Goal: Information Seeking & Learning: Learn about a topic

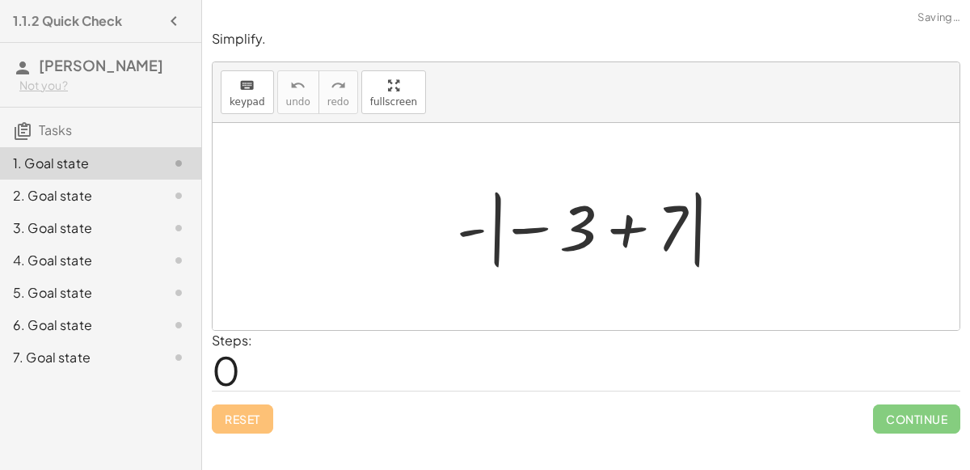
click at [624, 230] on div at bounding box center [593, 227] width 288 height 90
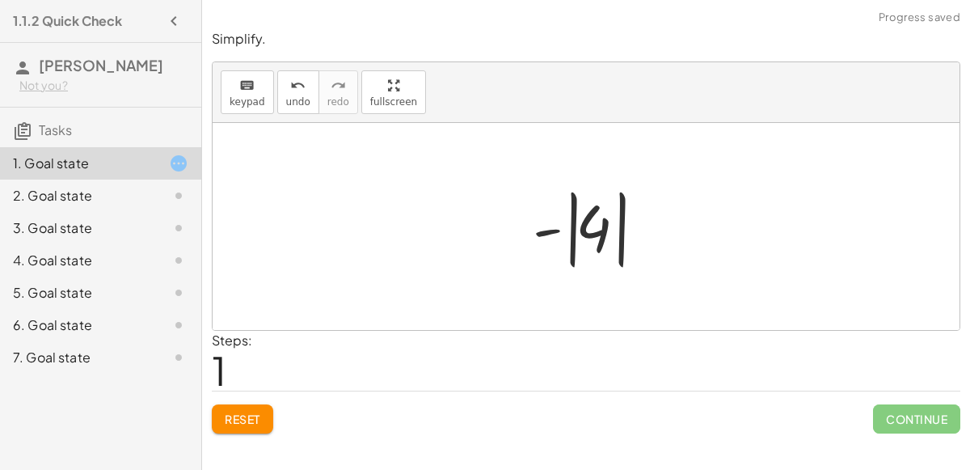
click at [554, 228] on div at bounding box center [592, 227] width 136 height 90
click at [572, 225] on div at bounding box center [592, 227] width 136 height 90
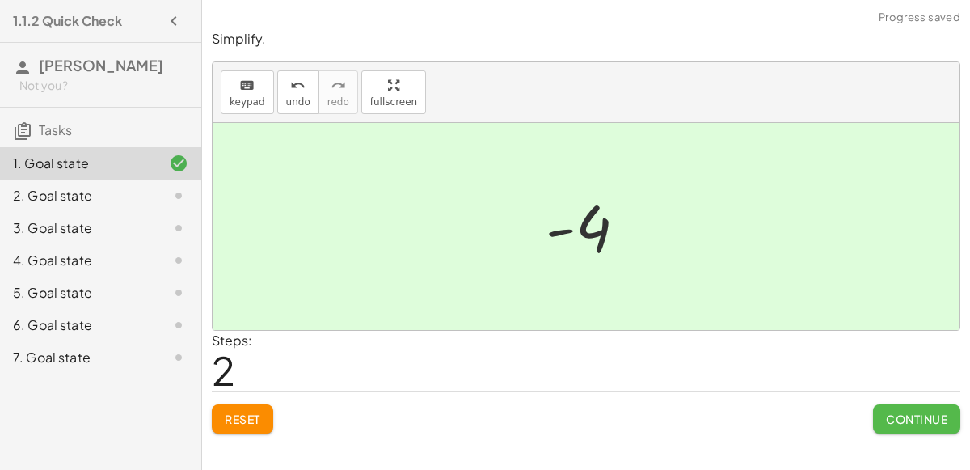
click at [912, 420] on span "Continue" at bounding box center [916, 418] width 61 height 15
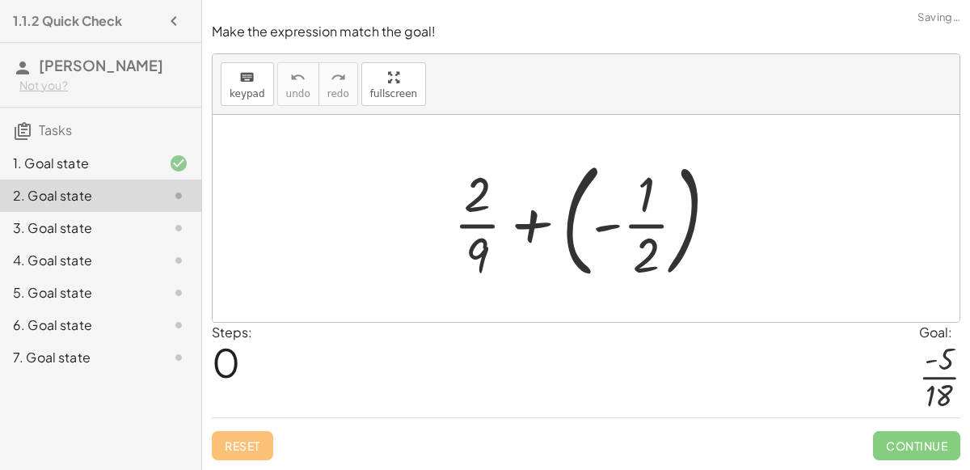
click at [552, 221] on div at bounding box center [591, 218] width 293 height 134
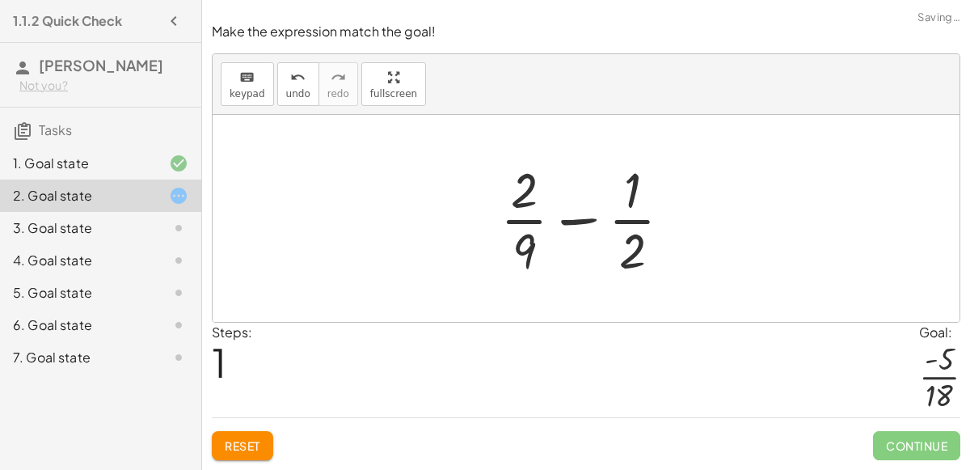
click at [576, 223] on div at bounding box center [592, 218] width 200 height 124
drag, startPoint x: 644, startPoint y: 259, endPoint x: 512, endPoint y: 255, distance: 131.8
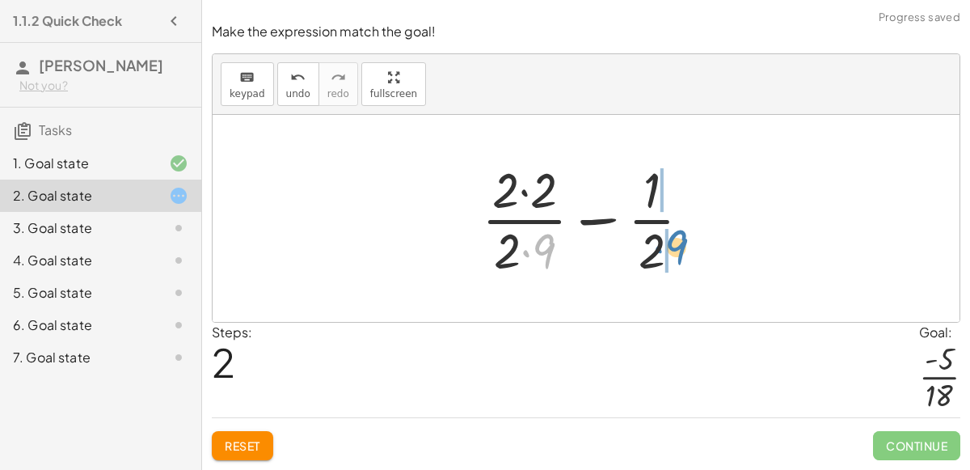
drag, startPoint x: 550, startPoint y: 254, endPoint x: 682, endPoint y: 250, distance: 132.6
click at [682, 250] on div at bounding box center [593, 218] width 238 height 124
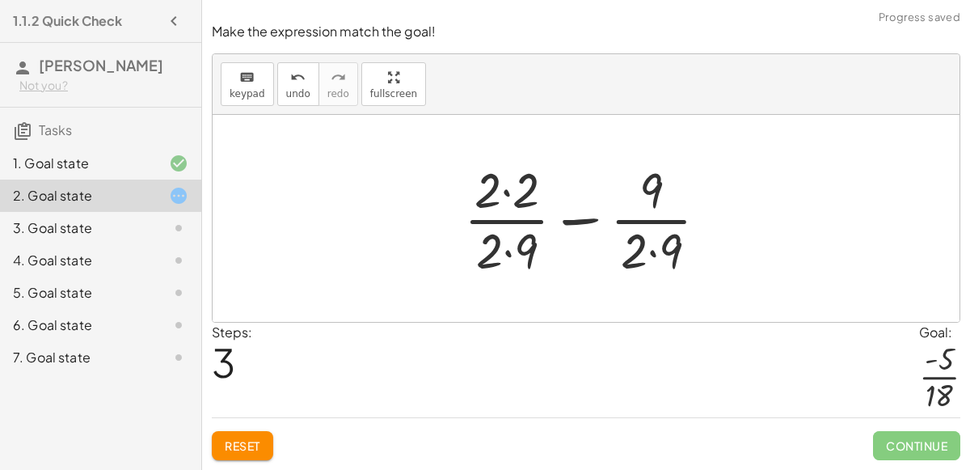
click at [650, 250] on div at bounding box center [592, 218] width 273 height 124
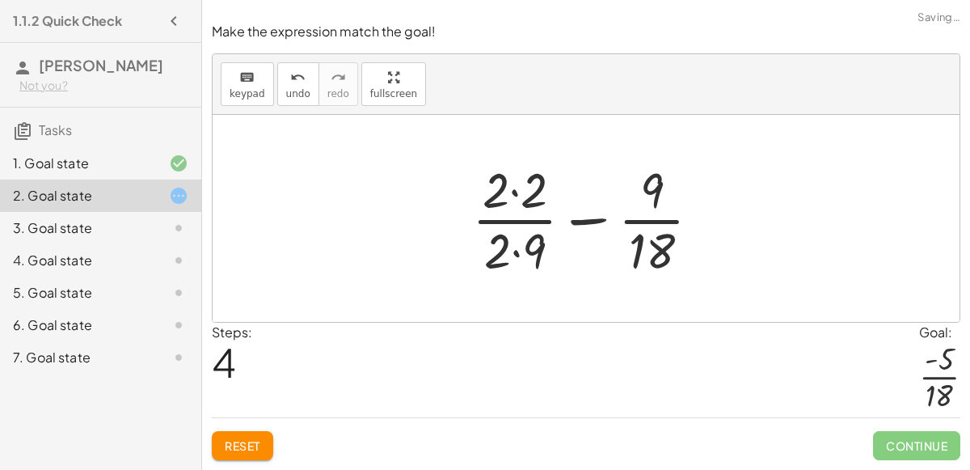
click at [517, 242] on div at bounding box center [593, 218] width 258 height 124
click at [512, 194] on div at bounding box center [593, 218] width 258 height 124
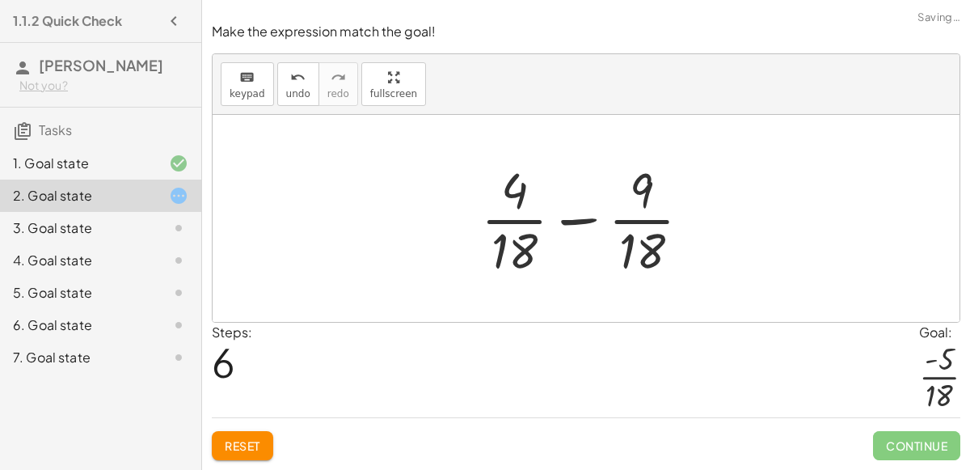
click at [573, 225] on div at bounding box center [592, 218] width 238 height 124
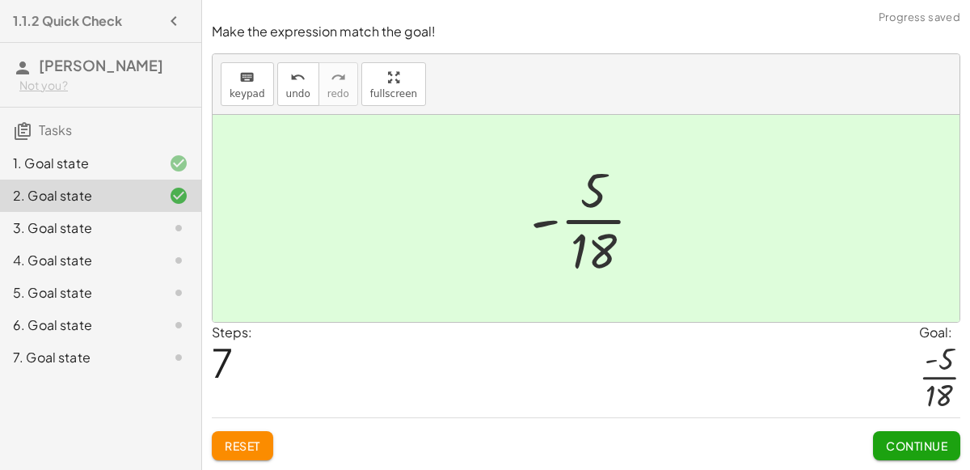
click at [934, 453] on button "Continue" at bounding box center [916, 445] width 87 height 29
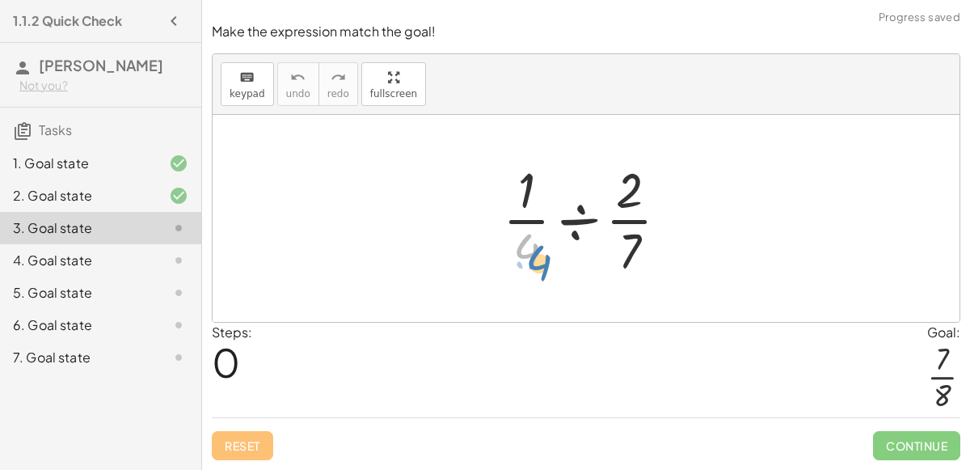
drag, startPoint x: 527, startPoint y: 248, endPoint x: 515, endPoint y: 257, distance: 15.0
click at [515, 257] on div at bounding box center [592, 218] width 195 height 124
click at [632, 223] on div at bounding box center [592, 218] width 195 height 124
click at [582, 220] on div at bounding box center [592, 218] width 195 height 124
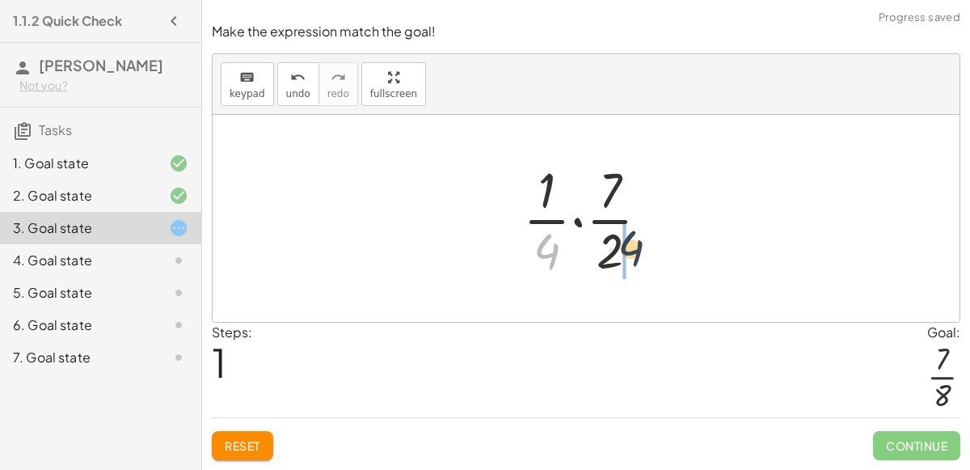
drag, startPoint x: 547, startPoint y: 259, endPoint x: 651, endPoint y: 255, distance: 103.5
click at [651, 255] on div at bounding box center [592, 218] width 155 height 124
drag, startPoint x: 550, startPoint y: 246, endPoint x: 630, endPoint y: 249, distance: 80.0
click at [630, 249] on div at bounding box center [592, 218] width 155 height 124
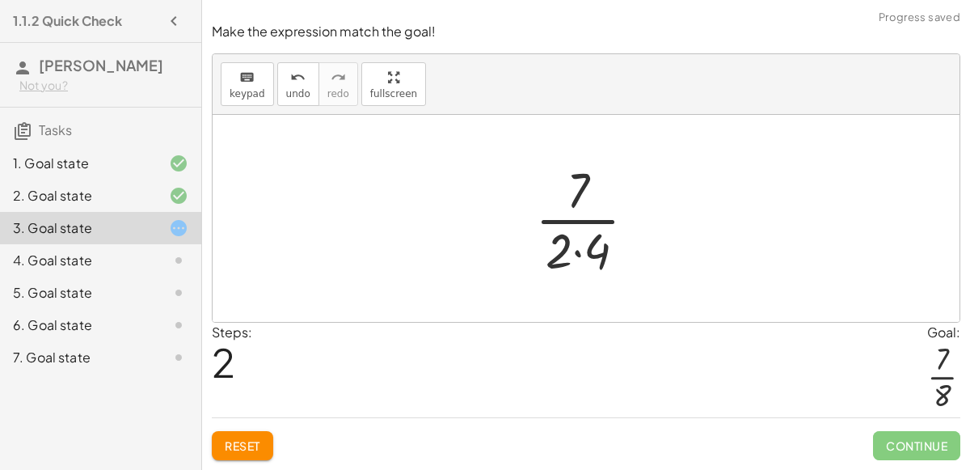
click at [569, 251] on div at bounding box center [592, 218] width 130 height 124
click at [575, 255] on div at bounding box center [592, 218] width 130 height 124
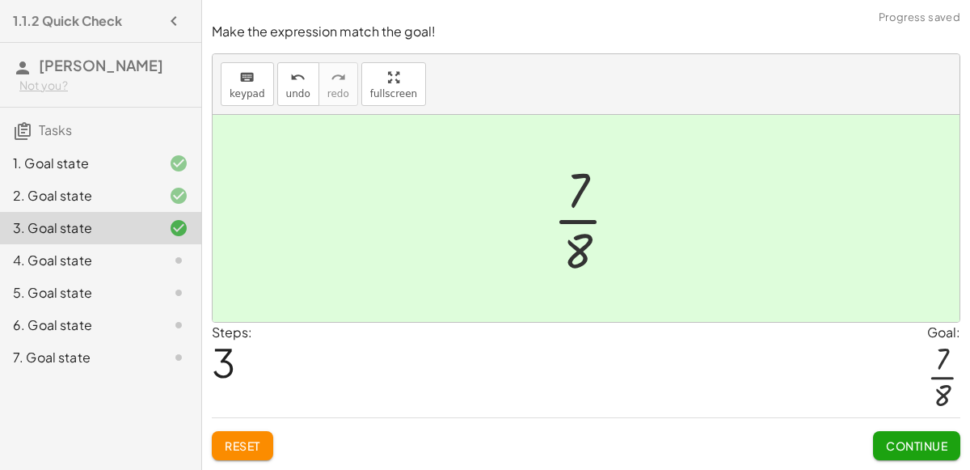
click at [0, 0] on div "Make the expression match the goal! keyboard keypad undo undo redo redo fullscr…" at bounding box center [0, 0] width 0 height 0
click at [902, 444] on span "Continue" at bounding box center [916, 445] width 61 height 15
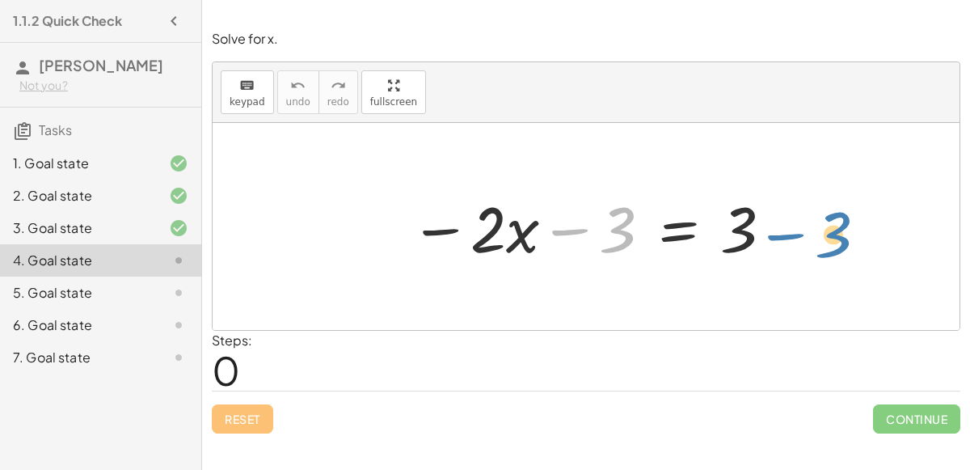
drag, startPoint x: 581, startPoint y: 233, endPoint x: 803, endPoint y: 238, distance: 222.3
click at [803, 238] on div "− 3 − · 2 · x − 3 = 3" at bounding box center [586, 226] width 747 height 207
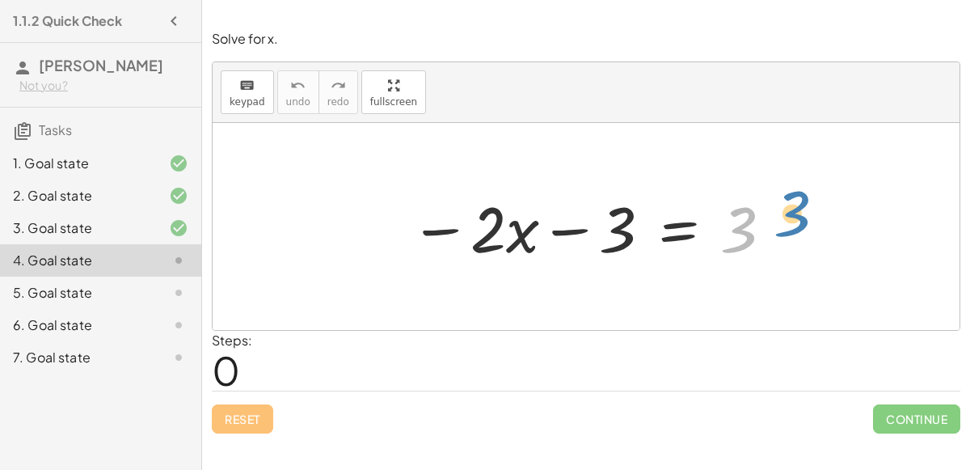
drag, startPoint x: 733, startPoint y: 237, endPoint x: 743, endPoint y: 238, distance: 10.6
click at [743, 238] on div at bounding box center [592, 226] width 381 height 83
drag, startPoint x: 472, startPoint y: 230, endPoint x: 451, endPoint y: 224, distance: 21.8
click at [451, 224] on div at bounding box center [592, 226] width 381 height 83
click at [561, 221] on div at bounding box center [592, 226] width 381 height 83
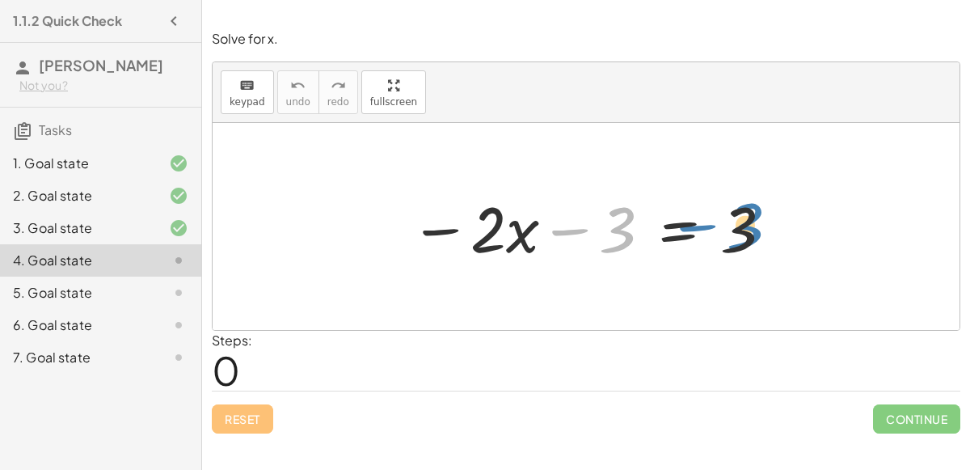
drag, startPoint x: 611, startPoint y: 237, endPoint x: 739, endPoint y: 231, distance: 127.8
click at [739, 231] on div at bounding box center [592, 226] width 381 height 83
click at [156, 297] on div at bounding box center [165, 292] width 45 height 19
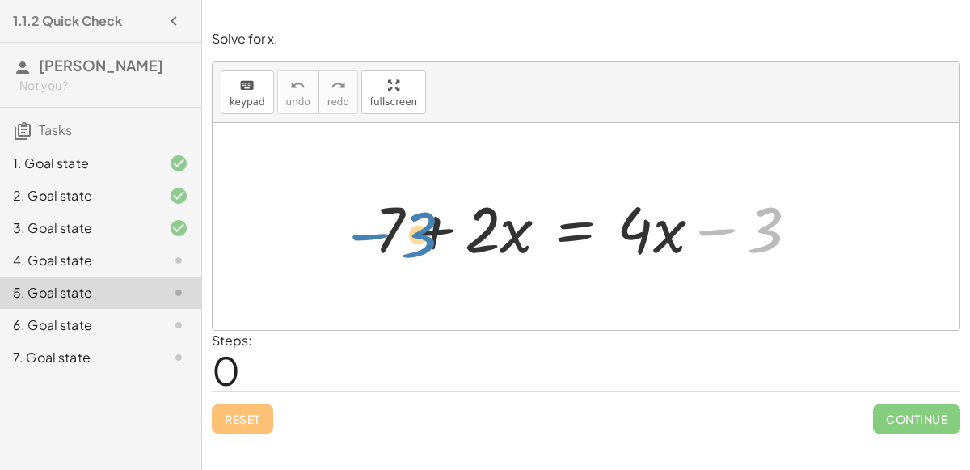
drag, startPoint x: 769, startPoint y: 237, endPoint x: 434, endPoint y: 241, distance: 335.4
click at [434, 241] on div at bounding box center [592, 226] width 453 height 83
click at [425, 231] on div at bounding box center [592, 226] width 453 height 83
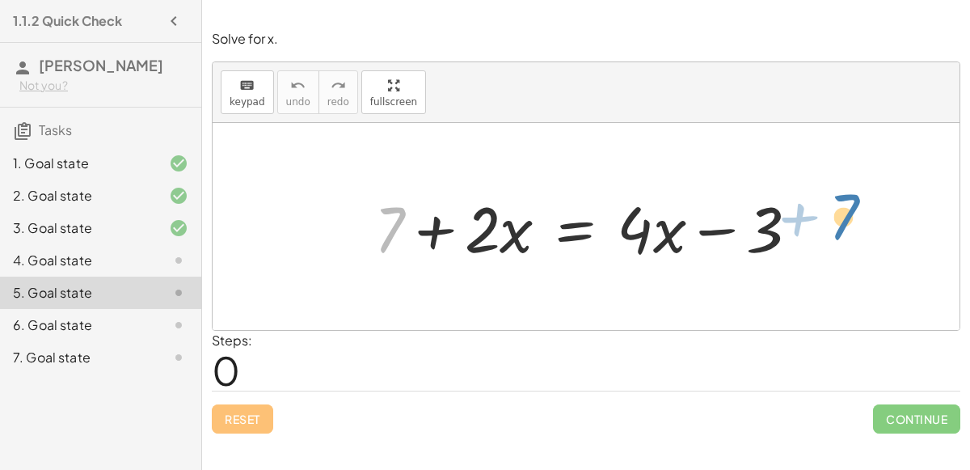
drag, startPoint x: 384, startPoint y: 234, endPoint x: 833, endPoint y: 228, distance: 449.3
click at [198, 322] on div "6. Goal state" at bounding box center [100, 325] width 201 height 32
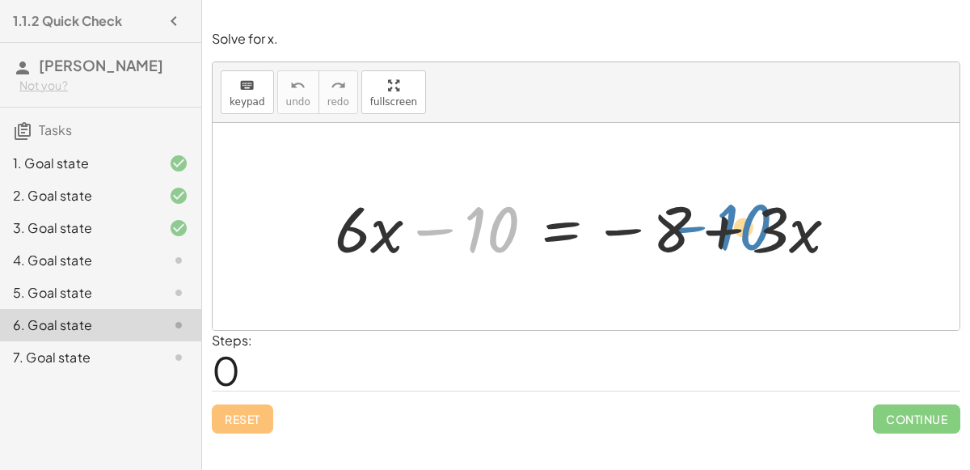
drag, startPoint x: 432, startPoint y: 230, endPoint x: 654, endPoint y: 218, distance: 222.5
click at [654, 218] on div at bounding box center [592, 226] width 532 height 83
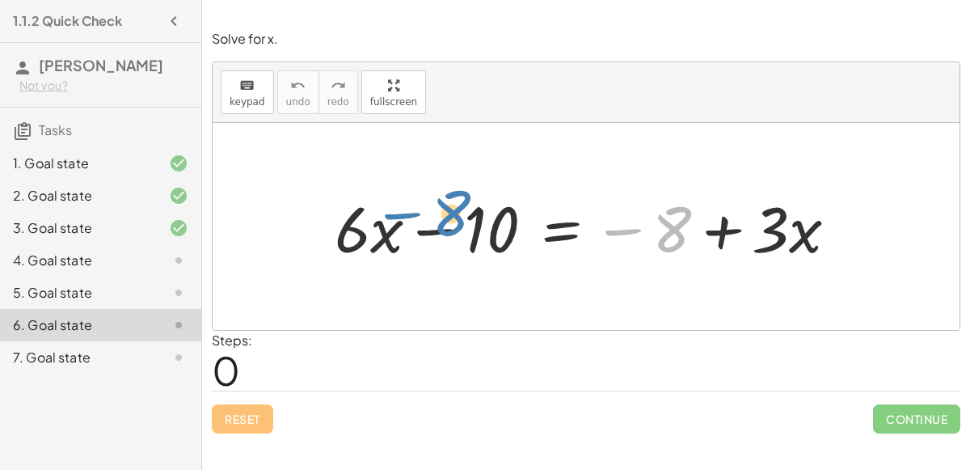
drag, startPoint x: 674, startPoint y: 230, endPoint x: 459, endPoint y: 213, distance: 215.6
click at [459, 213] on div at bounding box center [592, 226] width 532 height 83
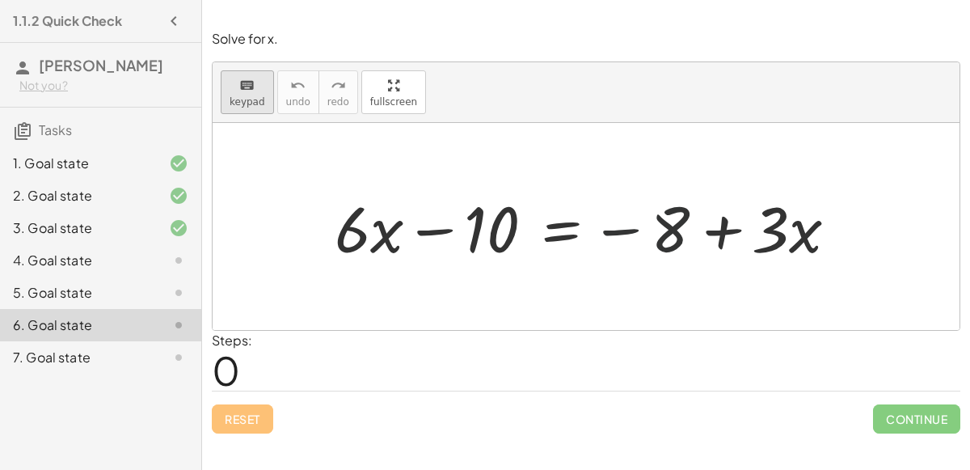
click at [252, 100] on span "keypad" at bounding box center [248, 101] width 36 height 11
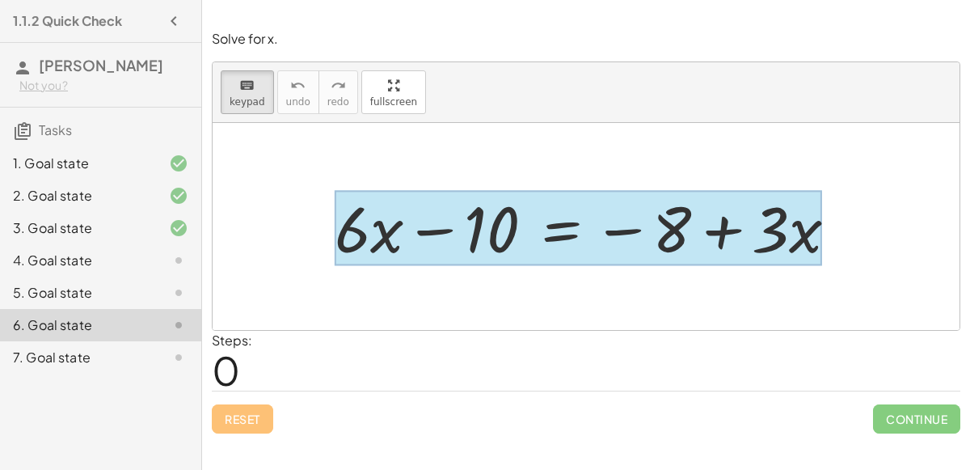
click at [557, 224] on div at bounding box center [578, 228] width 487 height 75
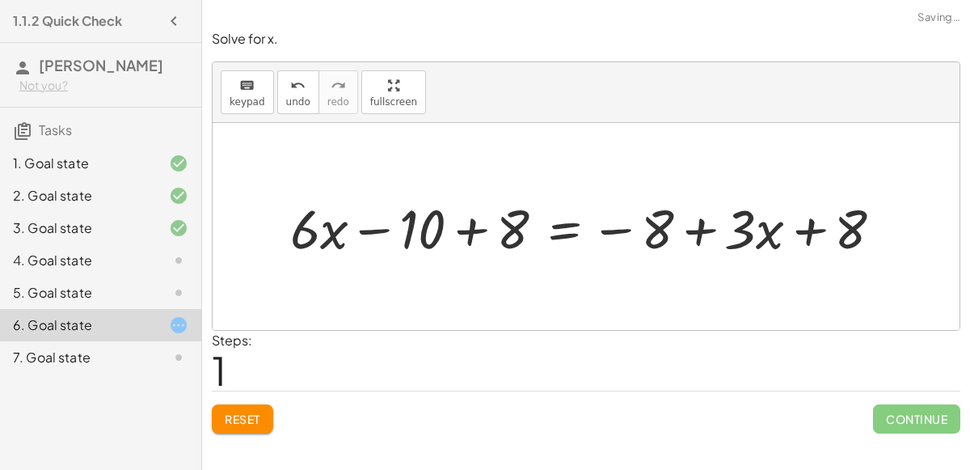
click at [476, 228] on div at bounding box center [592, 226] width 621 height 71
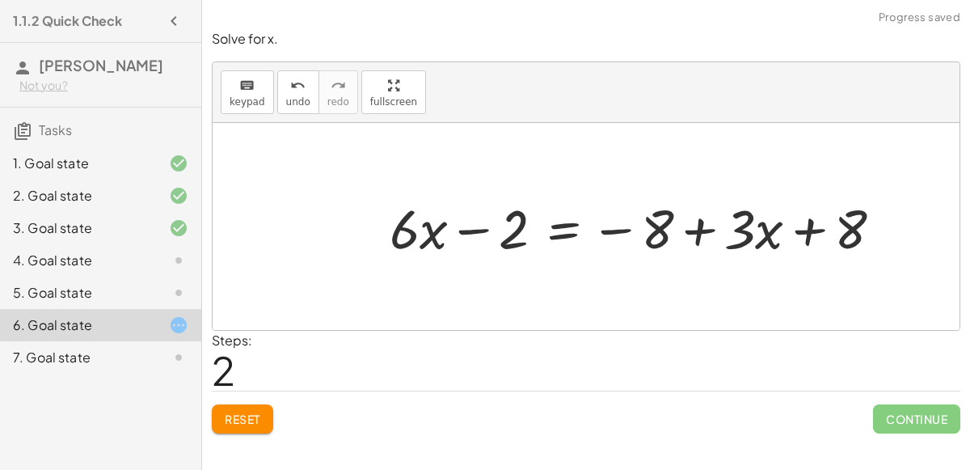
click at [815, 235] on div at bounding box center [641, 226] width 521 height 71
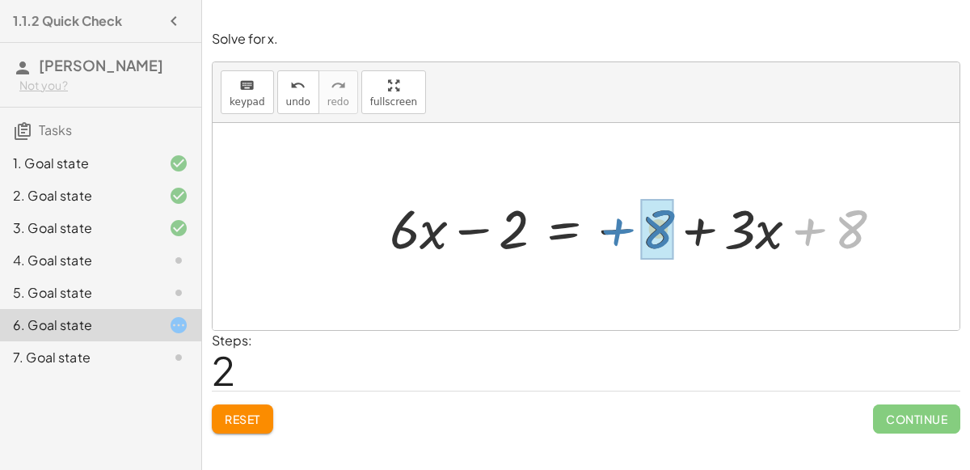
drag, startPoint x: 852, startPoint y: 218, endPoint x: 662, endPoint y: 221, distance: 189.9
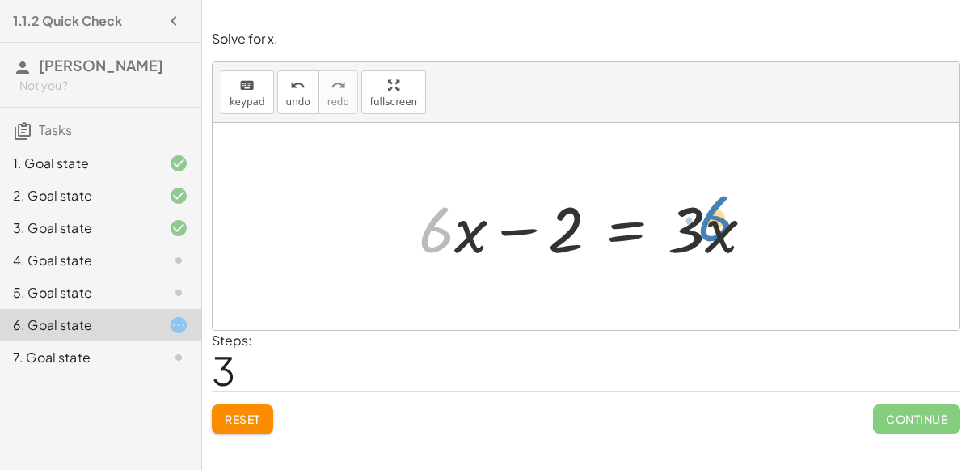
drag, startPoint x: 438, startPoint y: 231, endPoint x: 716, endPoint y: 218, distance: 278.3
click at [716, 218] on div at bounding box center [593, 226] width 364 height 83
click at [253, 93] on button "keyboard keypad" at bounding box center [247, 92] width 53 height 44
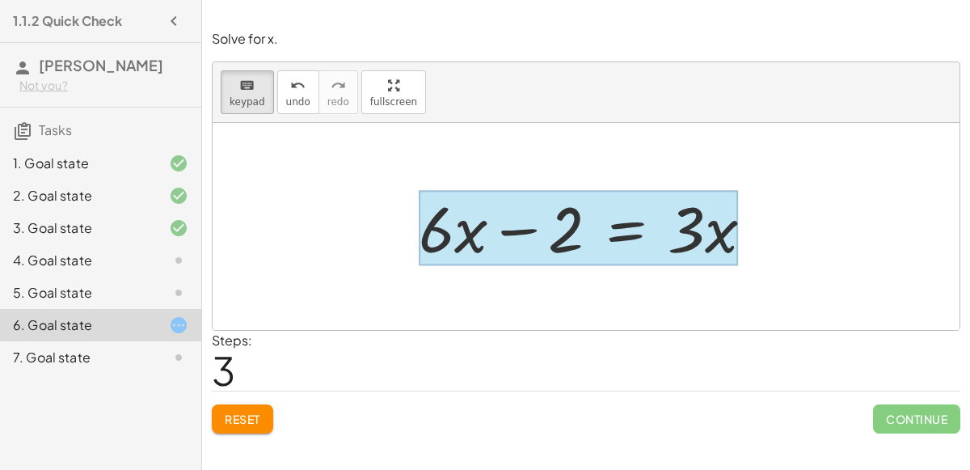
click at [632, 239] on div at bounding box center [578, 228] width 319 height 75
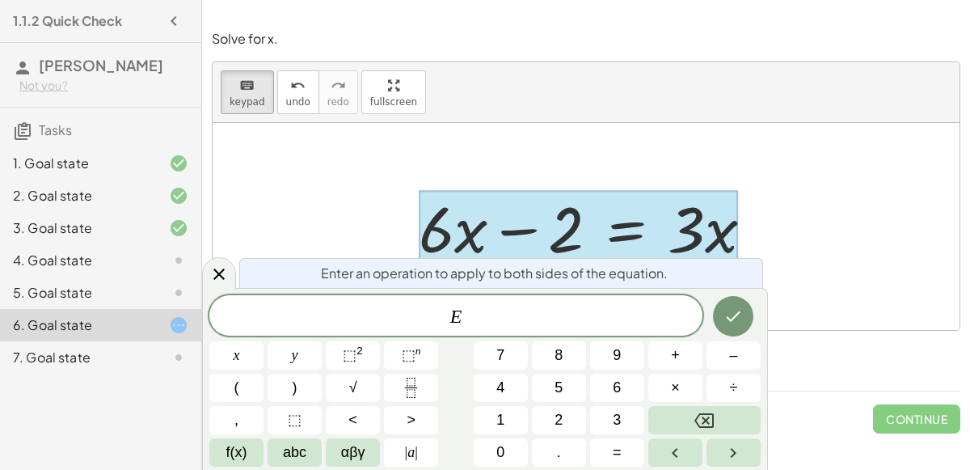
click at [0, 0] on div "Solve for x. keyboard keypad undo undo redo redo fullscreen + · 6 · x − 10 = − …" at bounding box center [0, 0] width 0 height 0
click at [735, 321] on icon "Done" at bounding box center [732, 315] width 19 height 19
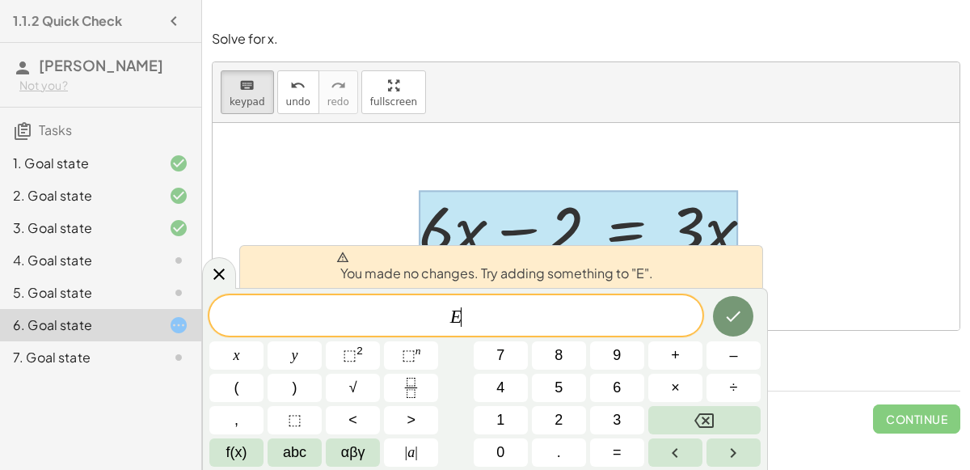
click at [793, 343] on div "Steps: 3" at bounding box center [586, 361] width 748 height 60
click at [483, 151] on div at bounding box center [586, 226] width 747 height 207
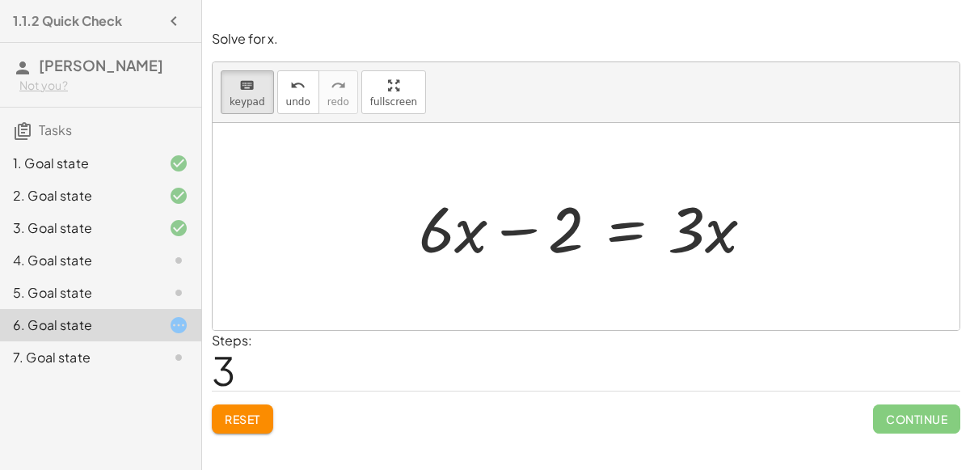
click at [106, 345] on div "7. Goal state" at bounding box center [100, 357] width 201 height 32
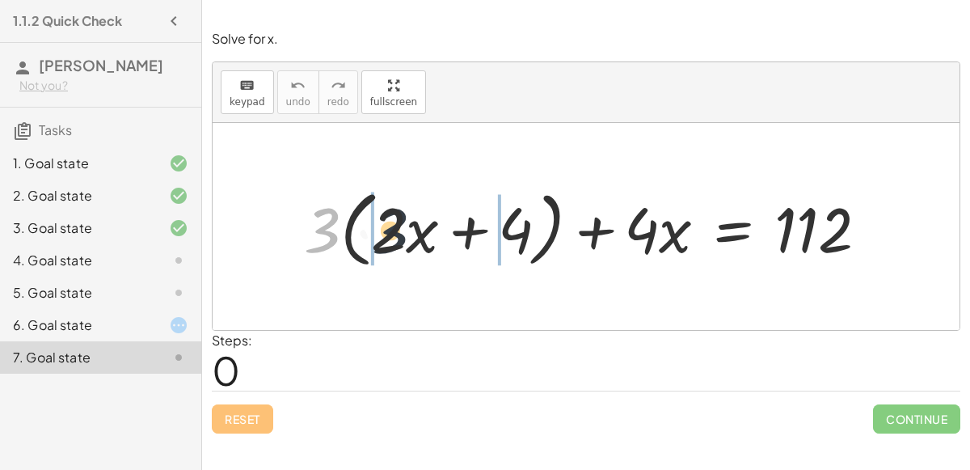
drag, startPoint x: 325, startPoint y: 225, endPoint x: 419, endPoint y: 218, distance: 94.0
click at [419, 218] on div at bounding box center [592, 226] width 593 height 91
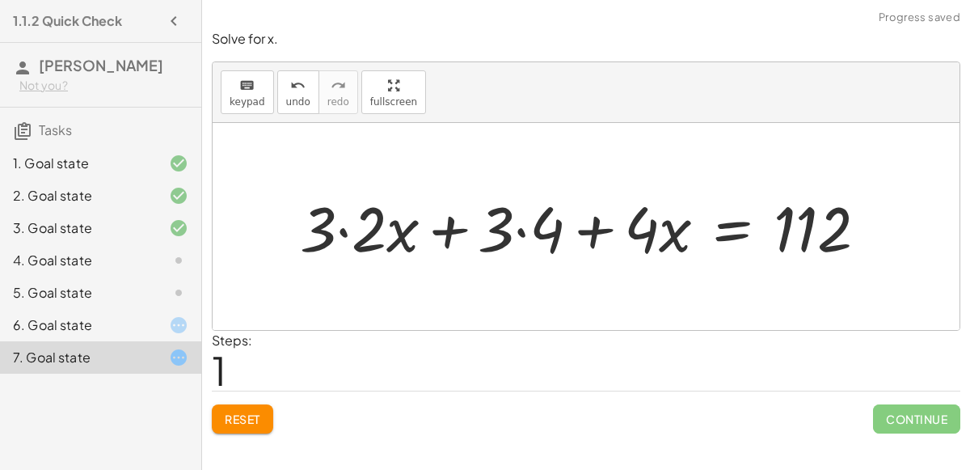
click at [347, 232] on div at bounding box center [590, 226] width 597 height 82
click at [524, 230] on div at bounding box center [616, 226] width 546 height 82
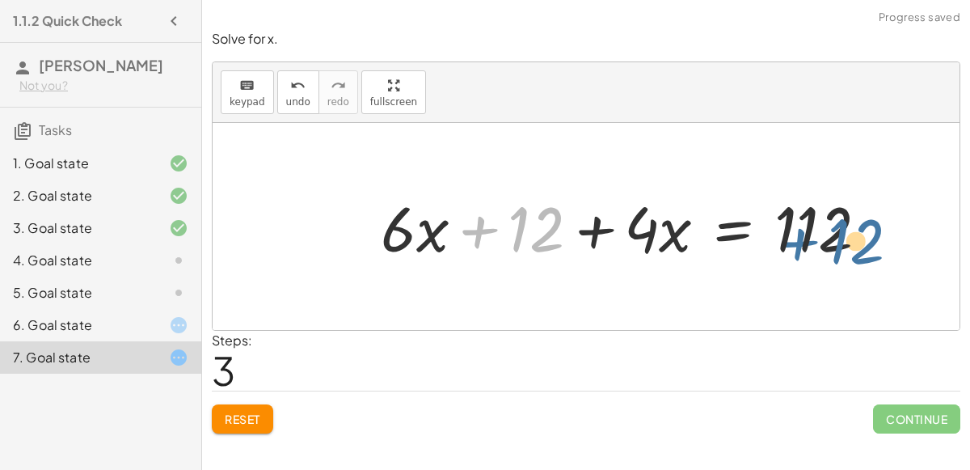
drag, startPoint x: 474, startPoint y: 232, endPoint x: 793, endPoint y: 243, distance: 319.4
click at [793, 243] on div at bounding box center [631, 226] width 516 height 82
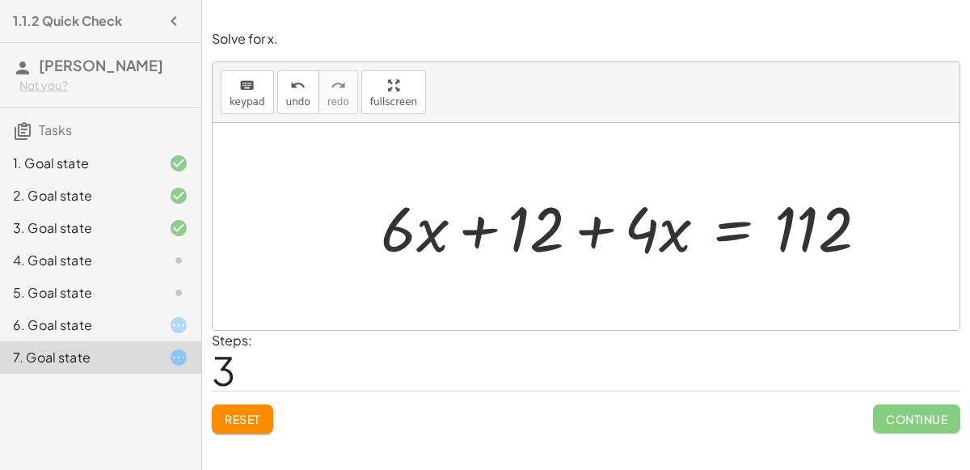
click at [589, 233] on div at bounding box center [631, 226] width 516 height 82
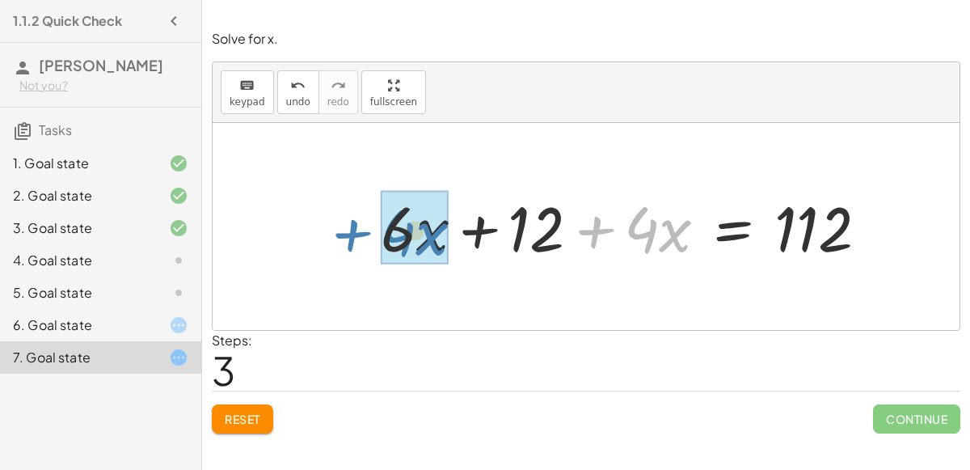
drag, startPoint x: 604, startPoint y: 231, endPoint x: 361, endPoint y: 234, distance: 242.5
click at [361, 234] on div "+ · 3 · ( + · 2 · x + 4 ) + · 4 · x = 112 + · 3 · 2 · x + · 3 · 4 + · 4 · x = 1…" at bounding box center [624, 226] width 537 height 90
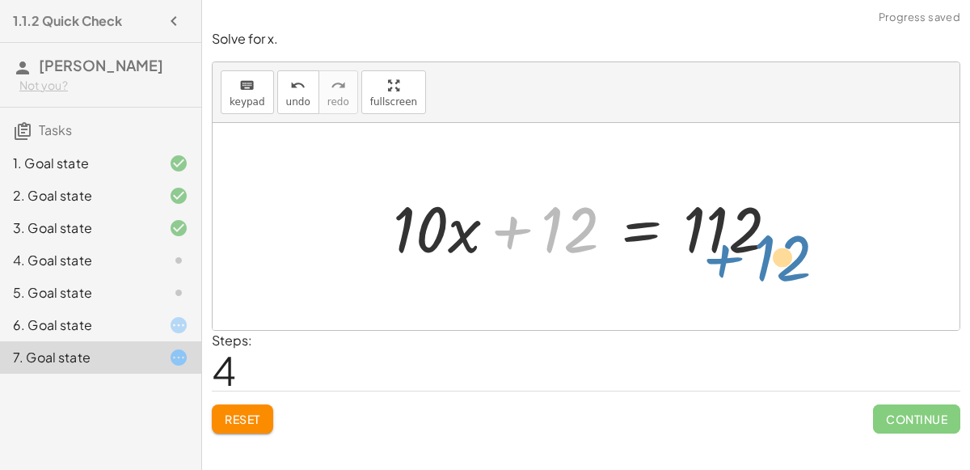
drag, startPoint x: 509, startPoint y: 228, endPoint x: 718, endPoint y: 253, distance: 210.8
click at [718, 253] on div at bounding box center [592, 226] width 415 height 83
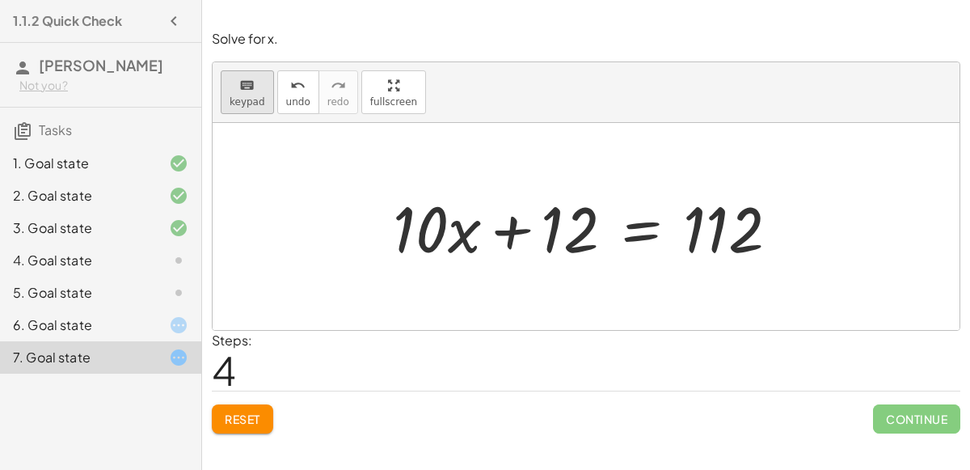
click at [245, 95] on button "keyboard keypad" at bounding box center [247, 92] width 53 height 44
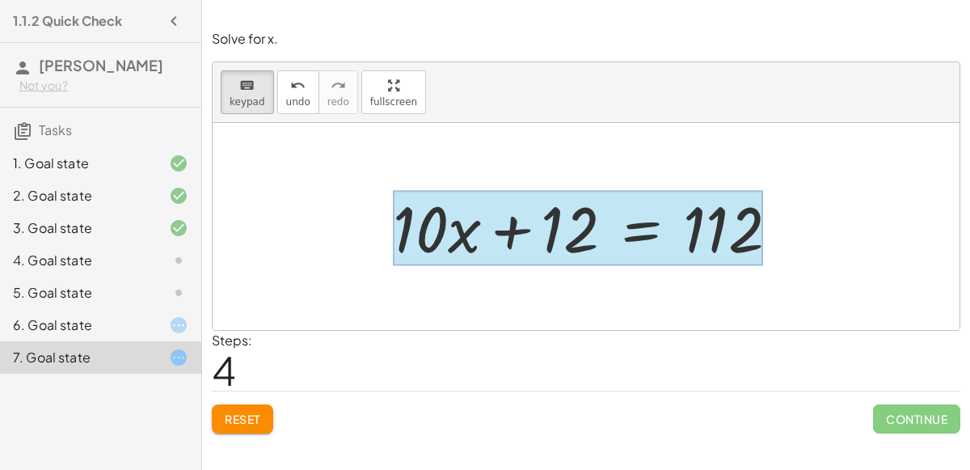
click at [646, 218] on div at bounding box center [578, 228] width 370 height 75
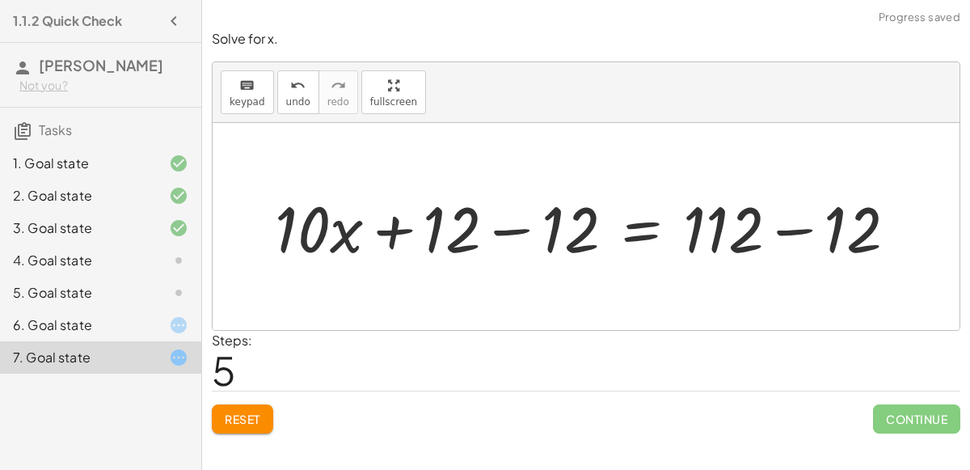
click at [783, 225] on div at bounding box center [592, 226] width 651 height 83
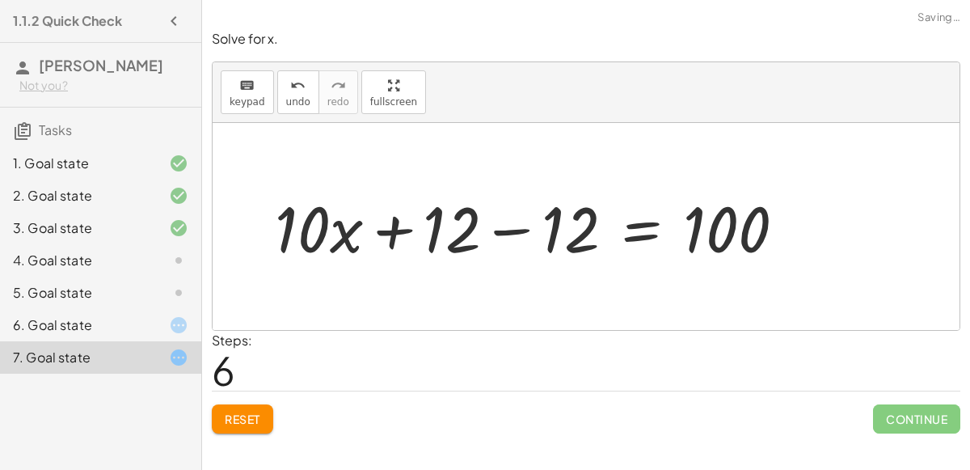
click at [517, 225] on div at bounding box center [537, 226] width 540 height 83
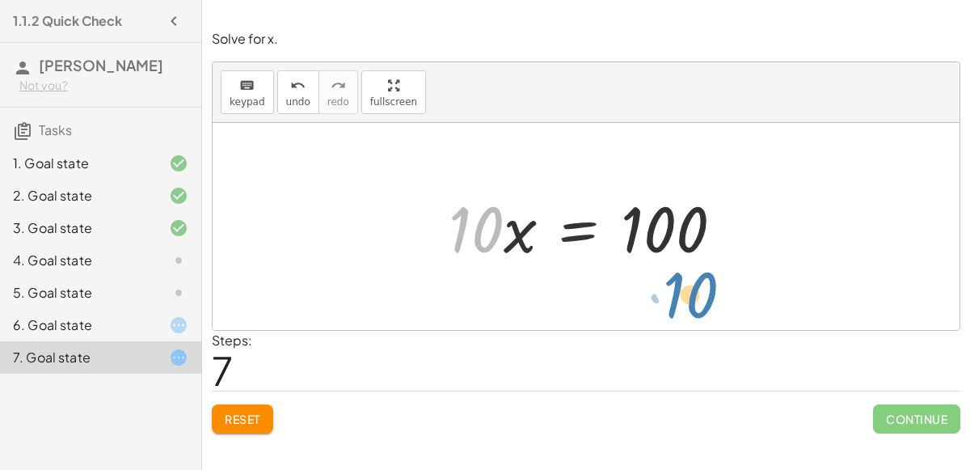
drag, startPoint x: 466, startPoint y: 234, endPoint x: 673, endPoint y: 297, distance: 216.5
click at [673, 297] on div "+ · 3 · ( + · 2 · x + 4 ) + · 4 · x = 112 + · 3 · 2 · x + · 3 · 4 + · 4 · x = 1…" at bounding box center [586, 226] width 747 height 207
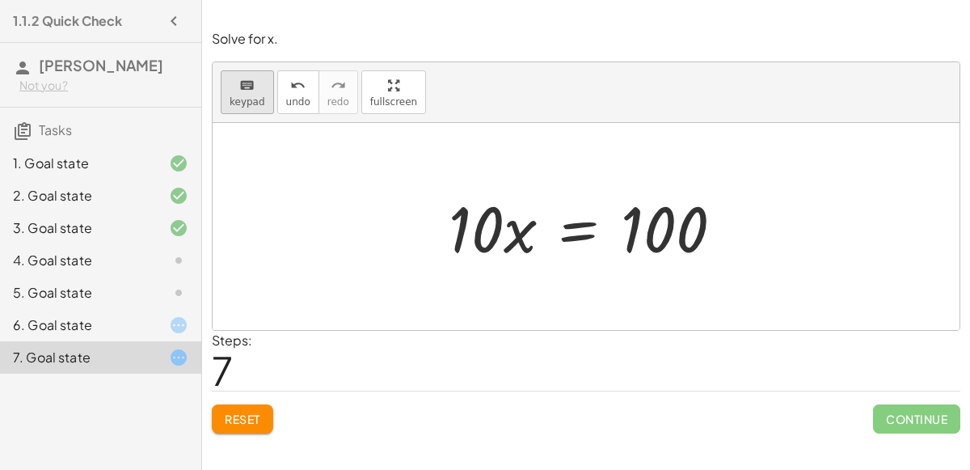
click at [243, 99] on span "keypad" at bounding box center [248, 101] width 36 height 11
click at [249, 96] on span "keypad" at bounding box center [248, 101] width 36 height 11
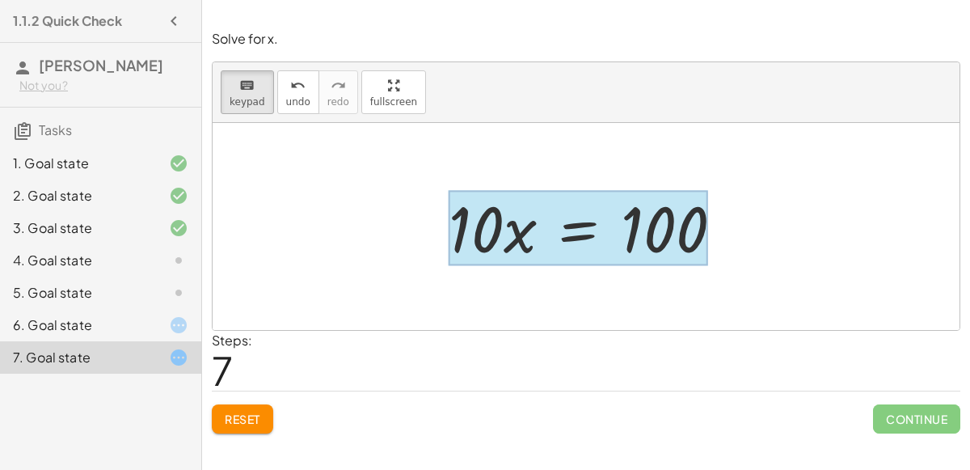
click at [592, 234] on div at bounding box center [578, 228] width 259 height 75
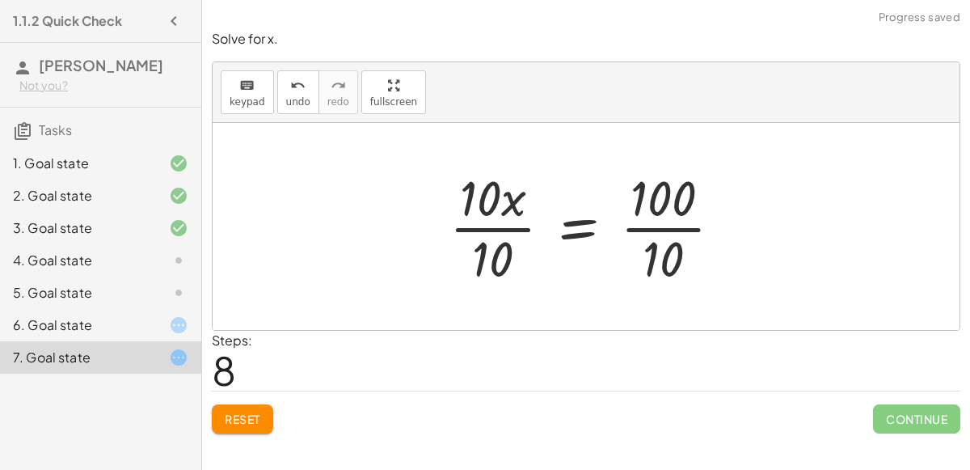
click at [508, 232] on div at bounding box center [591, 226] width 301 height 124
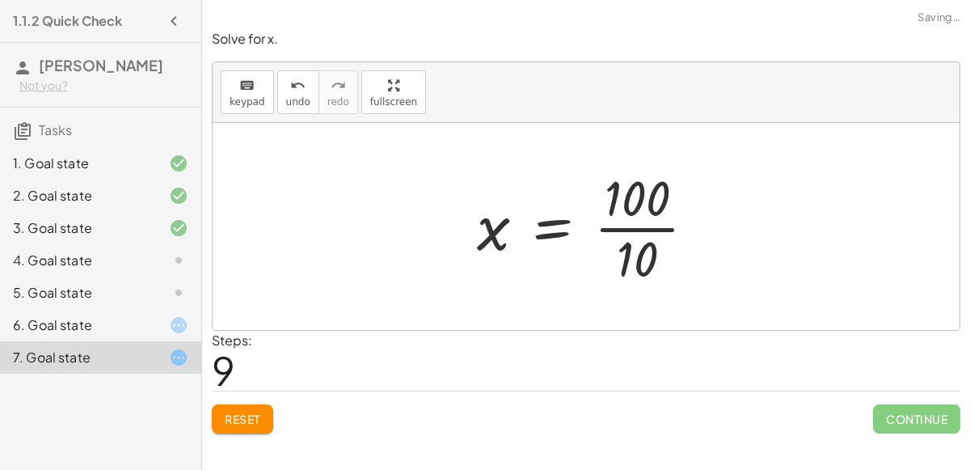
click at [634, 225] on div at bounding box center [593, 226] width 248 height 124
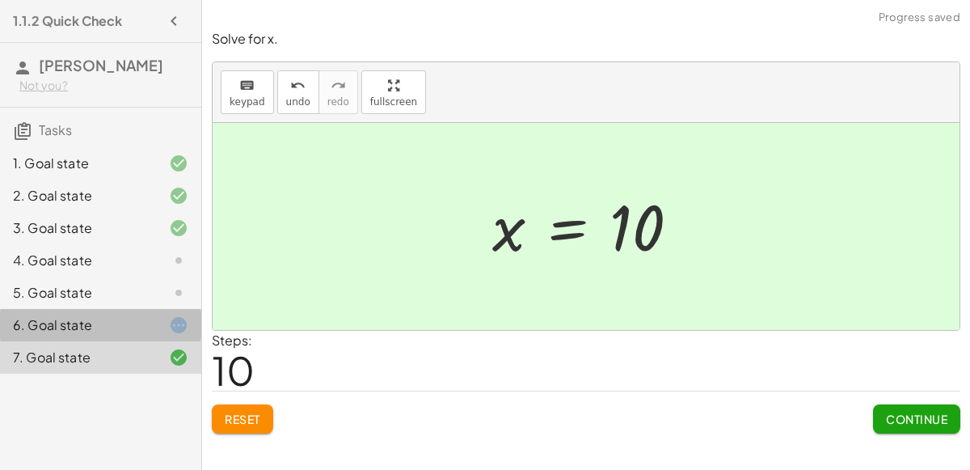
click at [181, 310] on div "6. Goal state" at bounding box center [100, 325] width 201 height 32
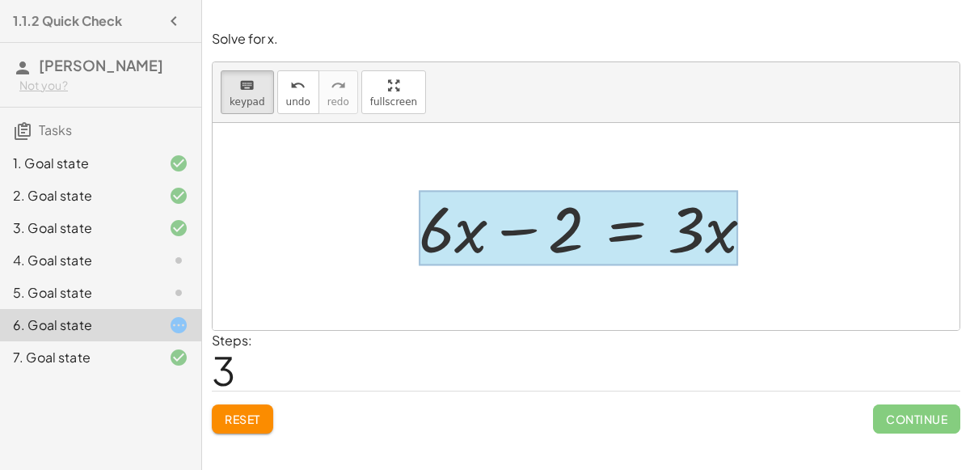
click at [628, 236] on div at bounding box center [578, 228] width 319 height 75
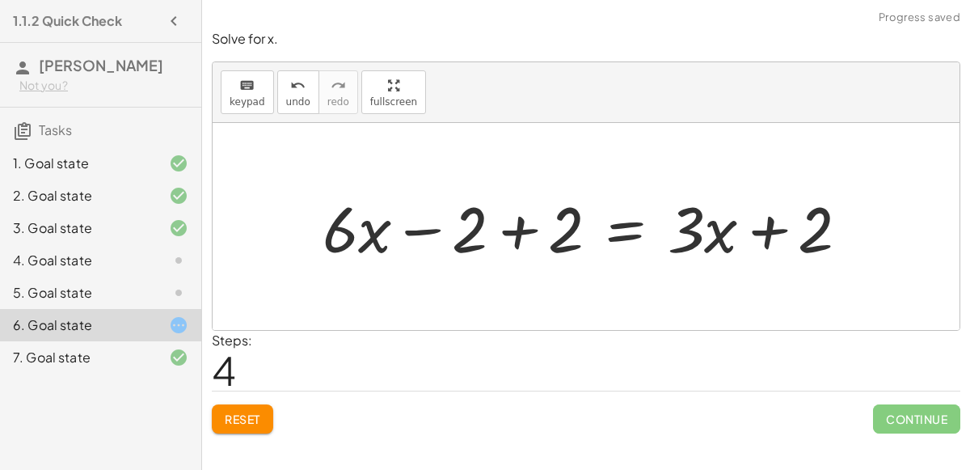
click at [511, 227] on div at bounding box center [591, 226] width 555 height 83
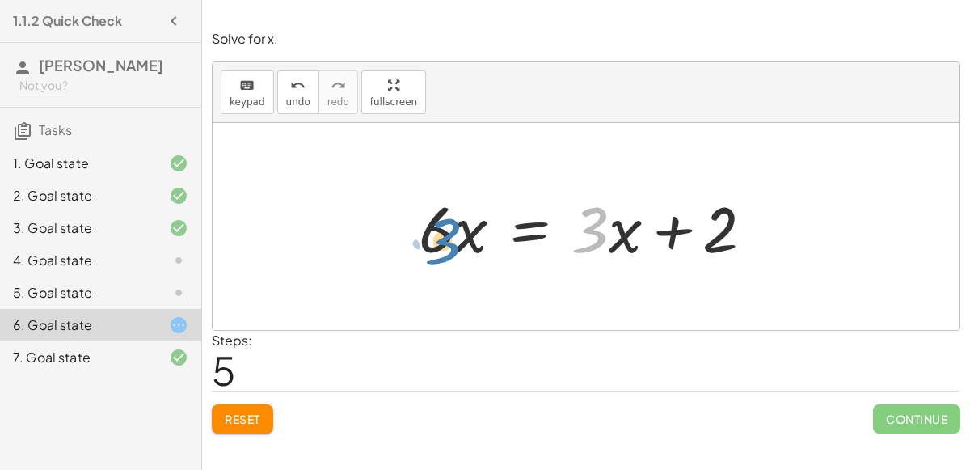
drag, startPoint x: 605, startPoint y: 230, endPoint x: 457, endPoint y: 239, distance: 148.2
click at [457, 239] on div at bounding box center [593, 226] width 364 height 83
click at [253, 85] on div "keyboard" at bounding box center [248, 84] width 36 height 19
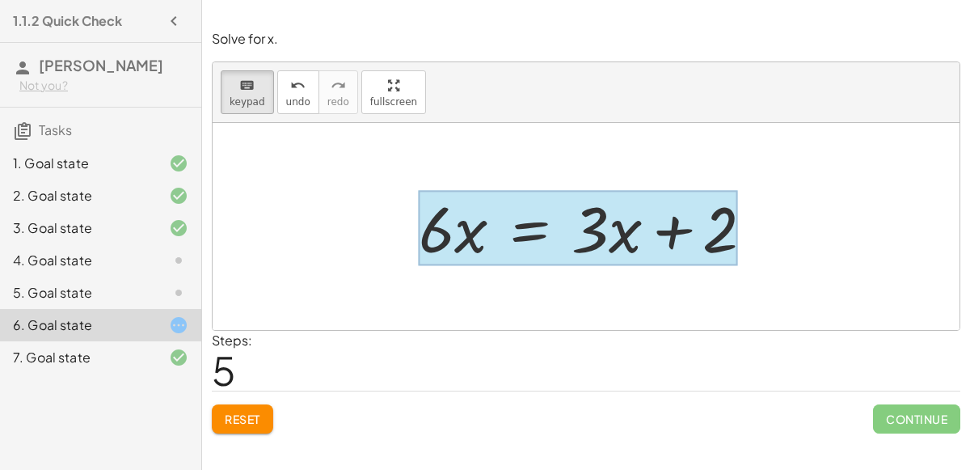
click at [518, 222] on div at bounding box center [578, 228] width 319 height 75
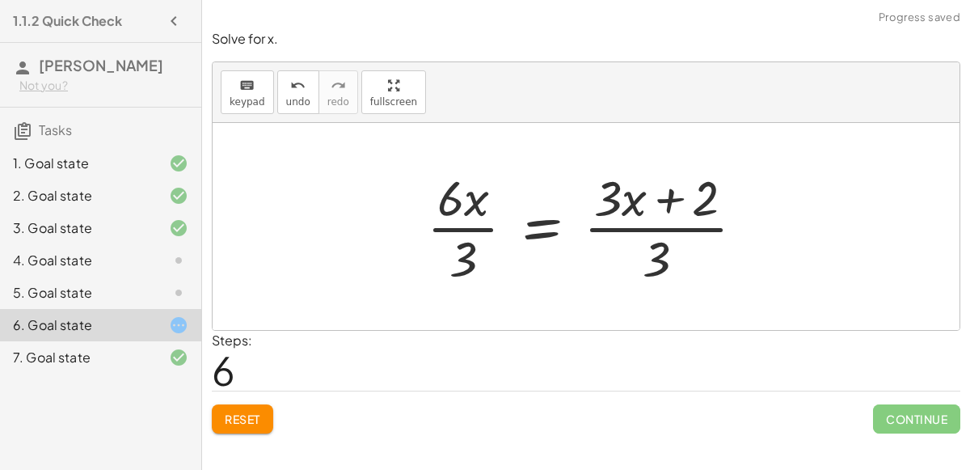
click at [659, 224] on div at bounding box center [592, 226] width 347 height 124
click at [663, 200] on div at bounding box center [592, 226] width 347 height 124
click at [647, 227] on div at bounding box center [592, 226] width 347 height 124
click at [474, 228] on div at bounding box center [592, 226] width 347 height 124
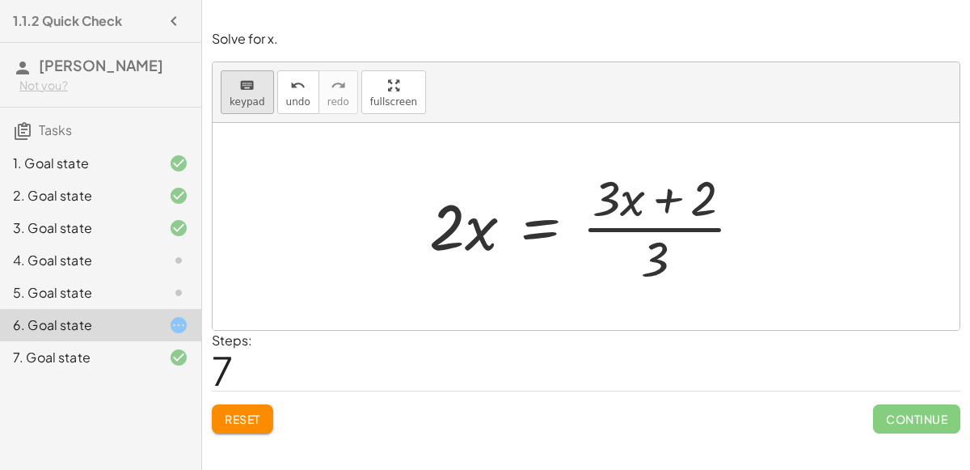
click at [242, 81] on icon "keyboard" at bounding box center [246, 85] width 15 height 19
click at [642, 205] on div at bounding box center [618, 198] width 53 height 57
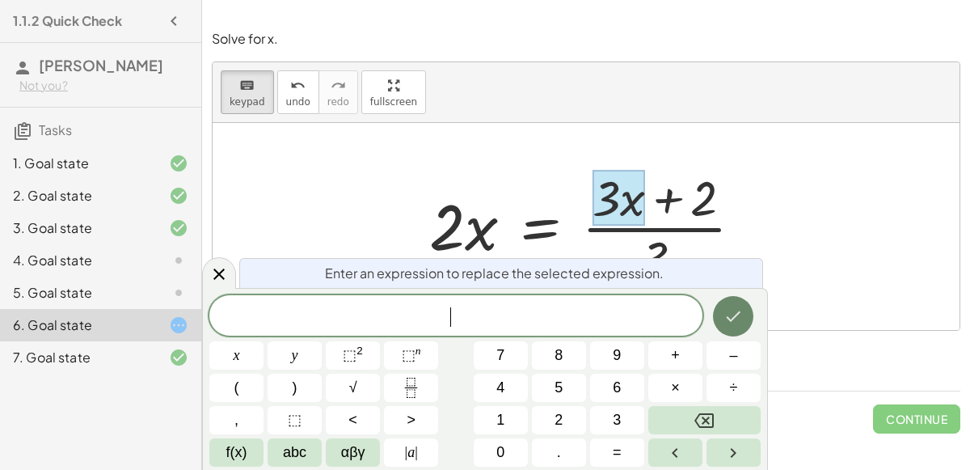
click at [731, 316] on icon "Done" at bounding box center [732, 315] width 19 height 19
click at [739, 309] on icon "Done" at bounding box center [732, 315] width 19 height 19
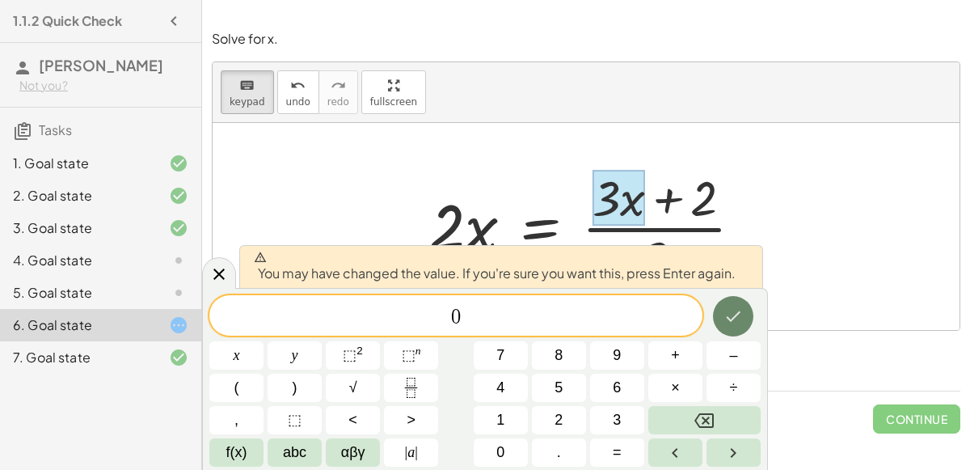
click at [734, 325] on icon "Done" at bounding box center [732, 315] width 19 height 19
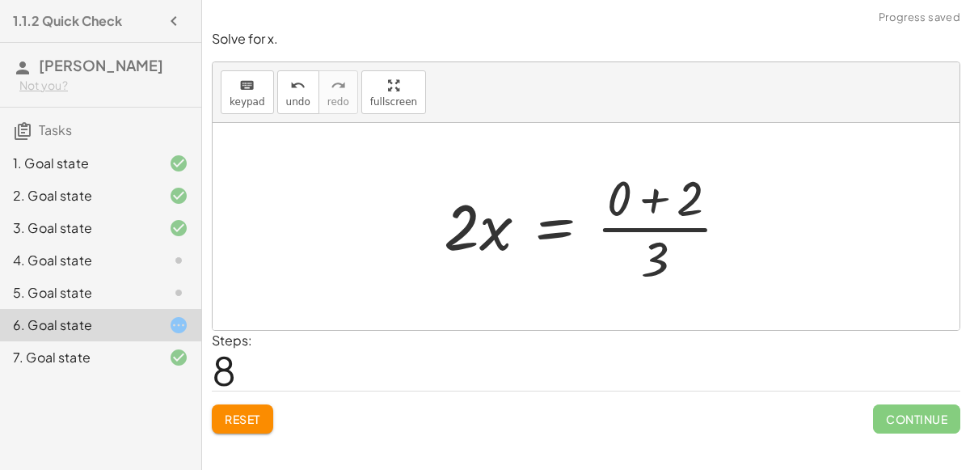
click at [640, 192] on div at bounding box center [593, 226] width 314 height 124
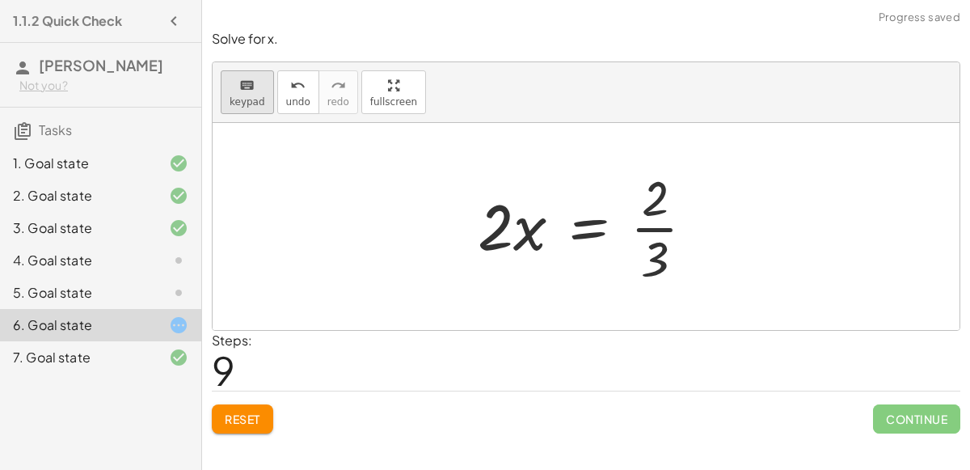
click at [251, 93] on button "keyboard keypad" at bounding box center [247, 92] width 53 height 44
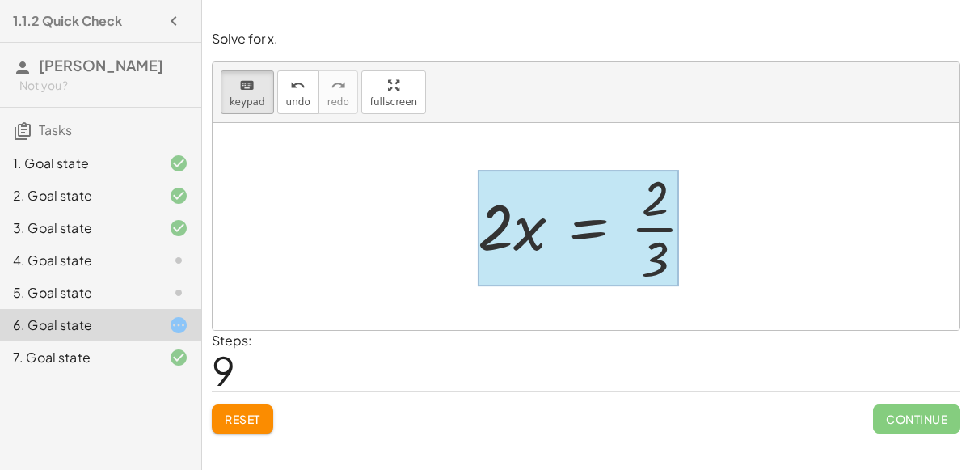
click at [621, 225] on div at bounding box center [578, 228] width 201 height 116
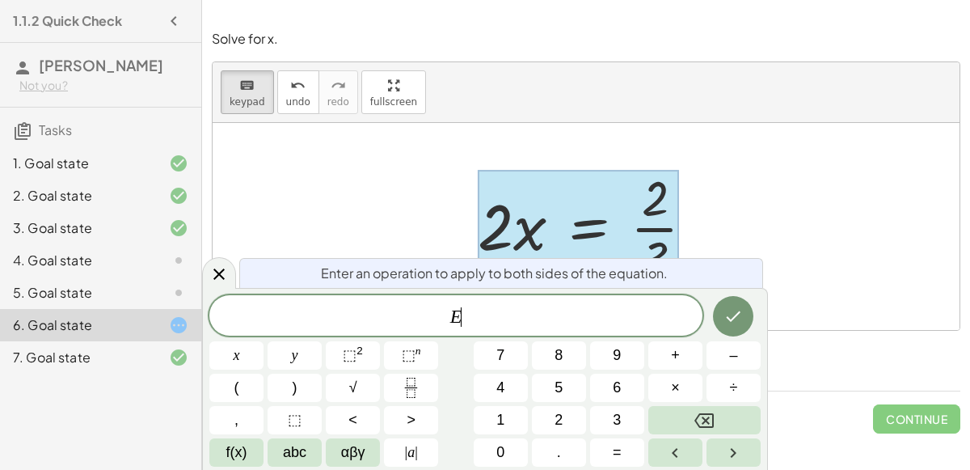
click at [718, 220] on div "+ · 6 · x − 10 = − 8 + · 3 · x + · 6 · x − 10 + 8 = − 8 + · 3 · x + 8 + · 6 · x…" at bounding box center [586, 226] width 266 height 133
click at [739, 316] on icon "Done" at bounding box center [732, 315] width 19 height 19
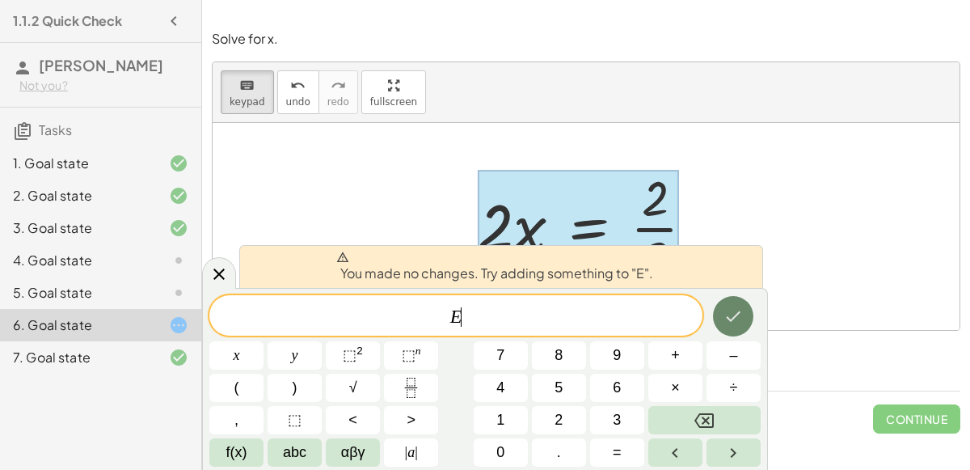
click at [738, 316] on icon "Done" at bounding box center [732, 315] width 19 height 19
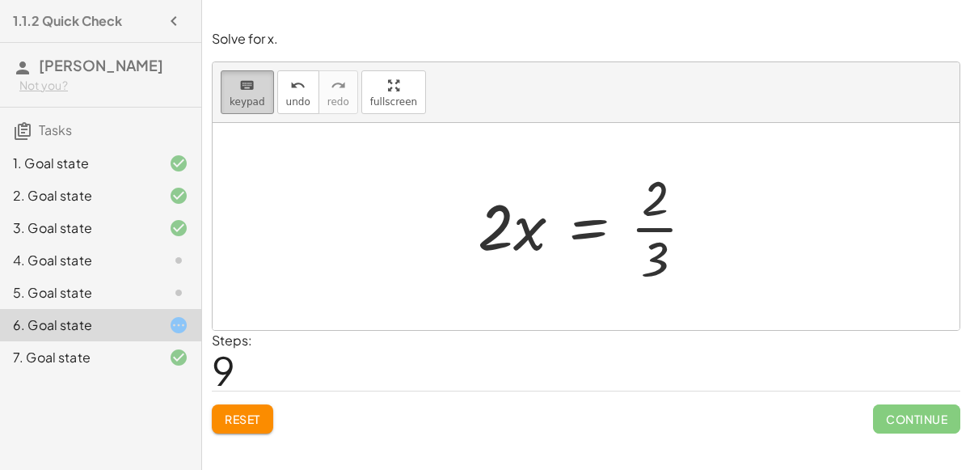
click at [225, 95] on button "keyboard keypad" at bounding box center [247, 92] width 53 height 44
click at [646, 237] on div at bounding box center [654, 258] width 27 height 57
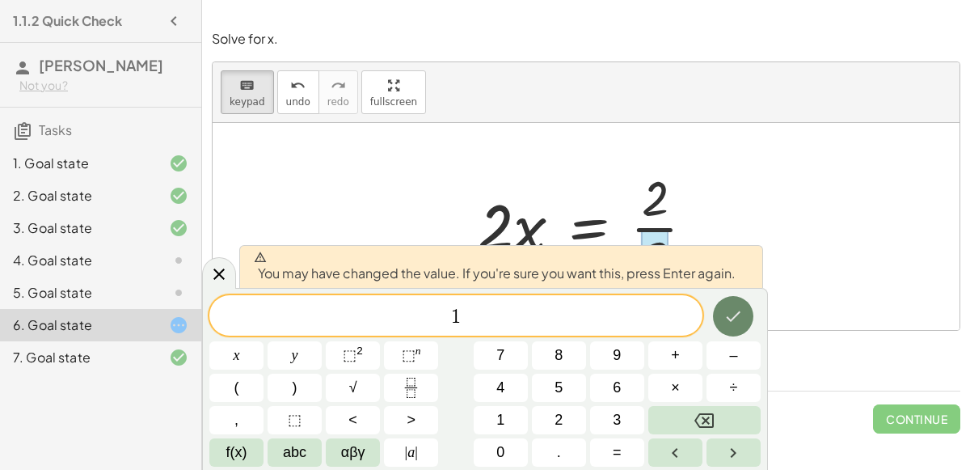
click at [732, 310] on icon "Done" at bounding box center [732, 315] width 19 height 19
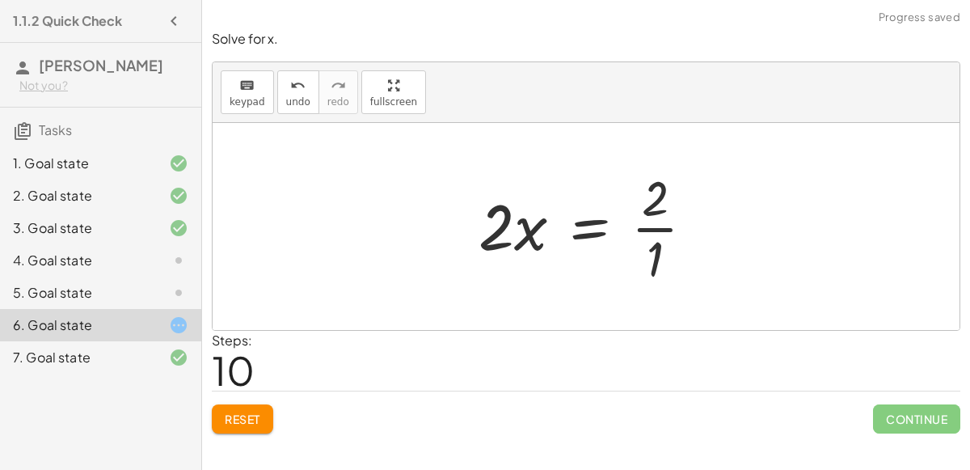
click at [657, 228] on div at bounding box center [592, 226] width 245 height 124
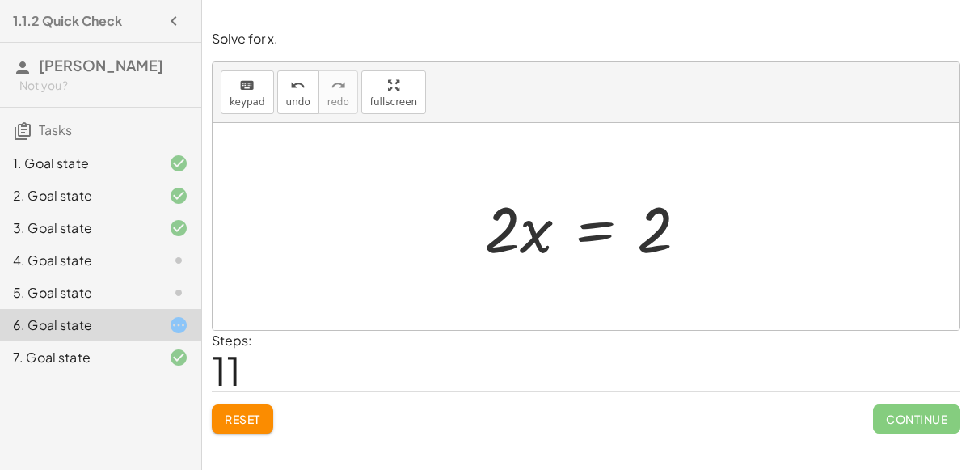
click at [540, 238] on div at bounding box center [592, 226] width 233 height 83
click at [255, 99] on span "keypad" at bounding box center [248, 101] width 36 height 11
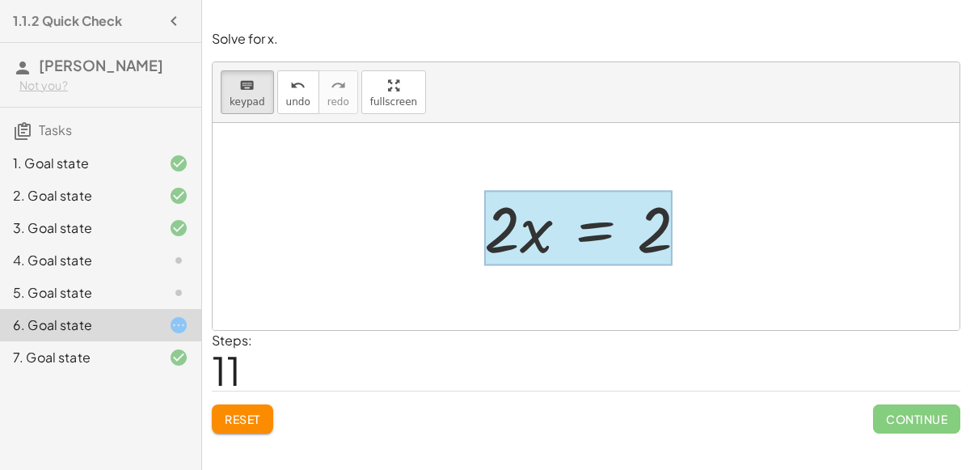
click at [592, 234] on div at bounding box center [578, 228] width 188 height 75
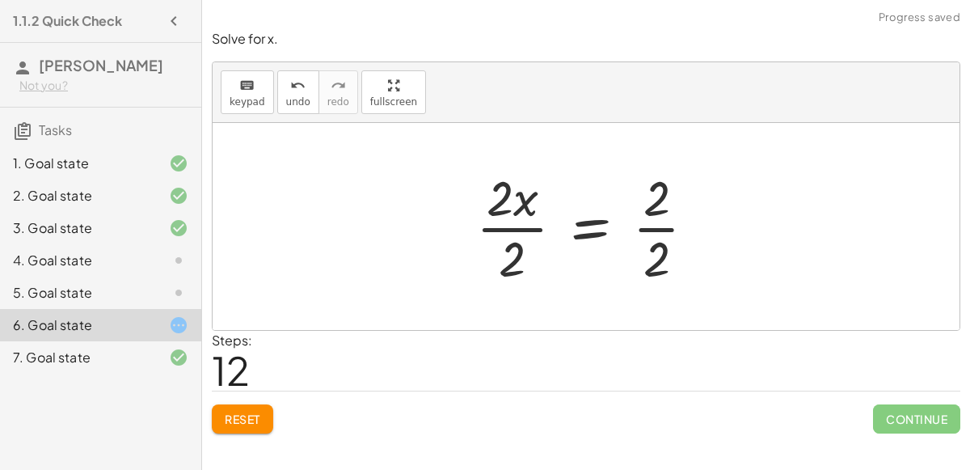
click at [657, 230] on div at bounding box center [592, 226] width 249 height 124
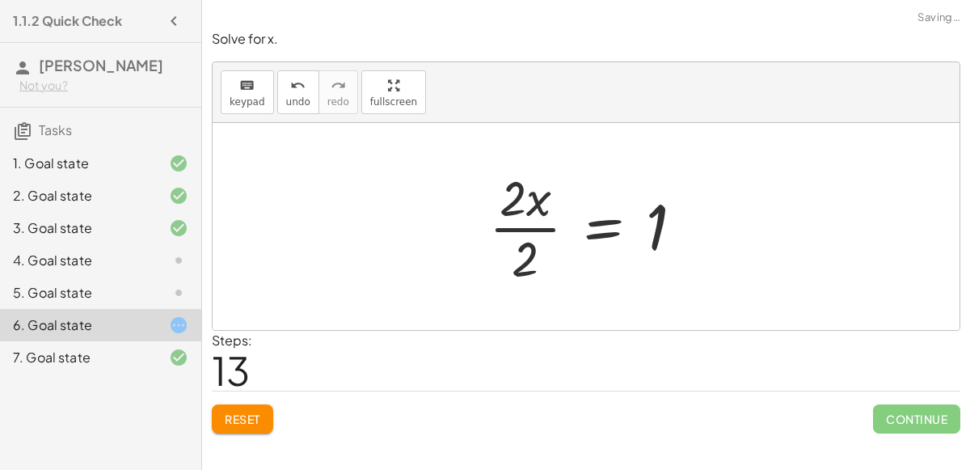
click at [523, 224] on div at bounding box center [592, 226] width 223 height 124
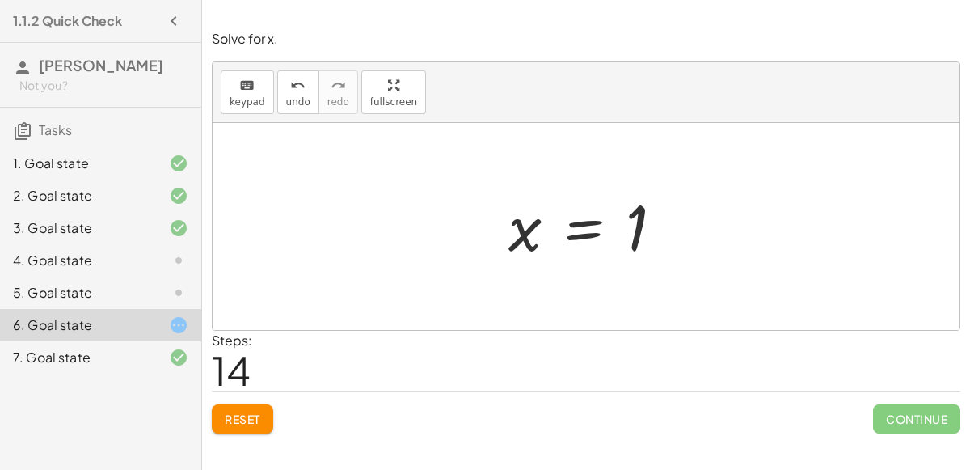
click at [250, 415] on span "Reset" at bounding box center [243, 418] width 36 height 15
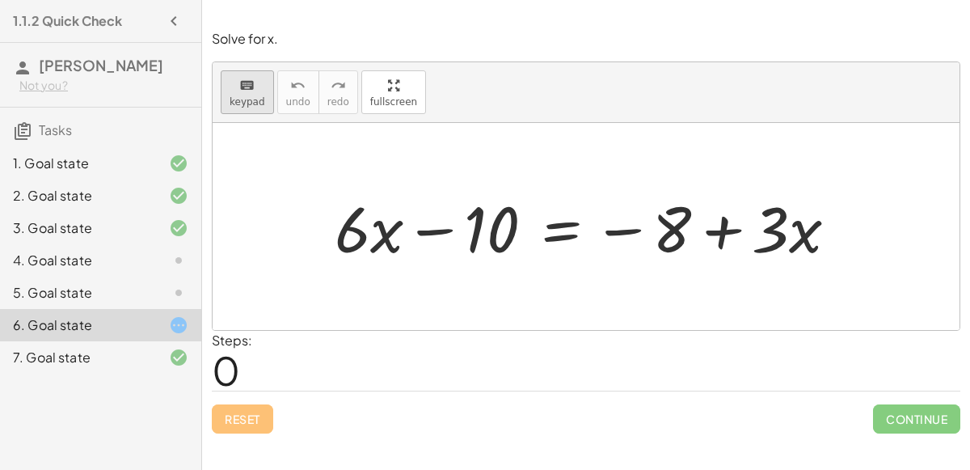
click at [252, 88] on div "keyboard" at bounding box center [248, 84] width 36 height 19
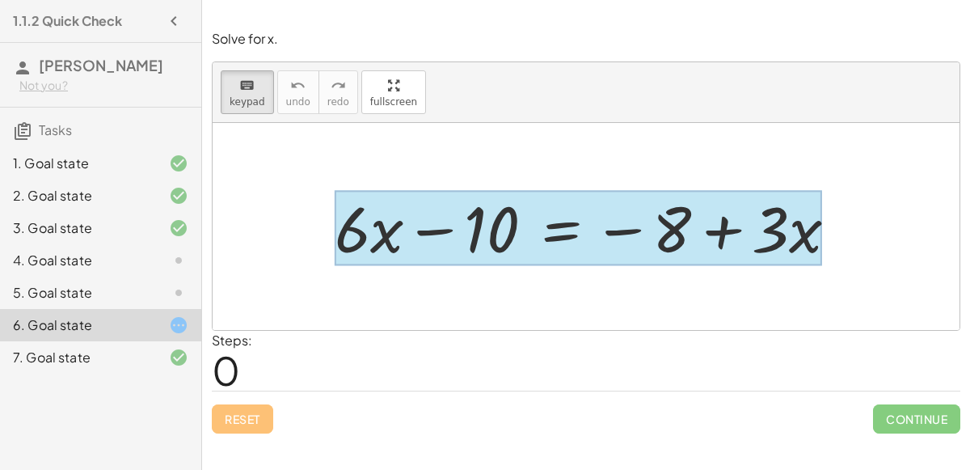
click at [565, 217] on div at bounding box center [578, 228] width 487 height 75
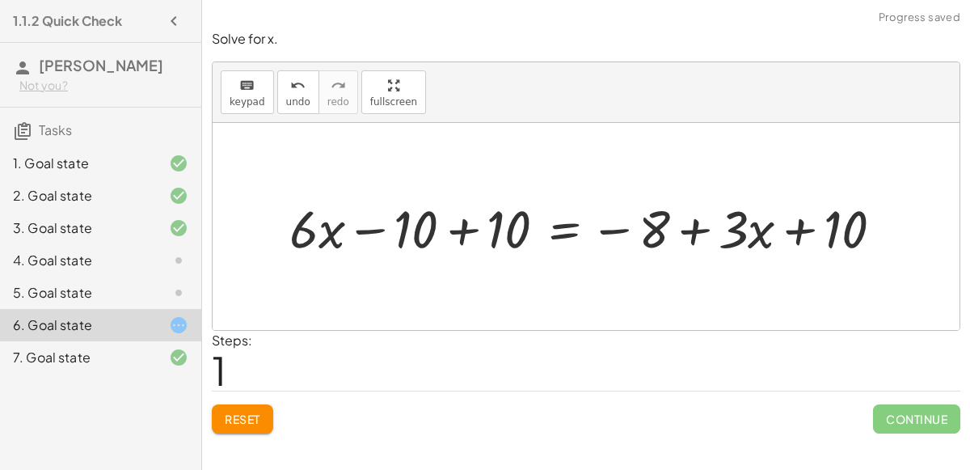
click at [465, 235] on div at bounding box center [592, 226] width 622 height 69
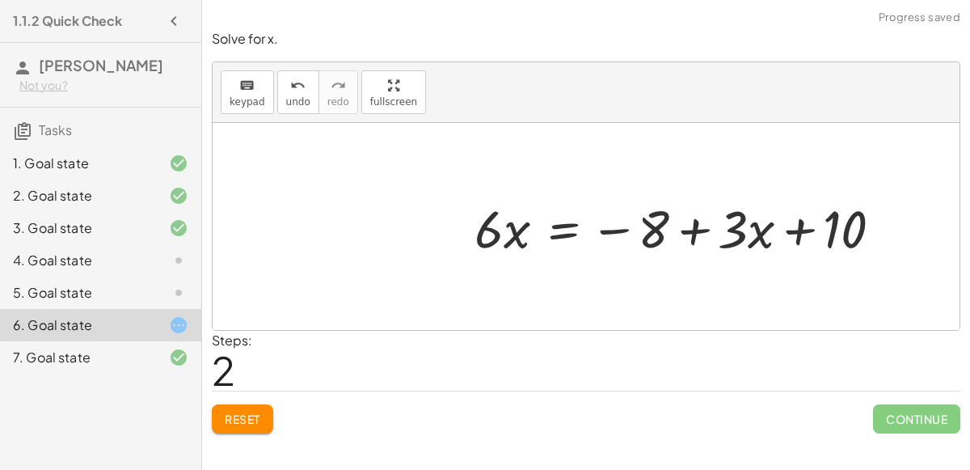
click at [802, 234] on div at bounding box center [684, 226] width 437 height 69
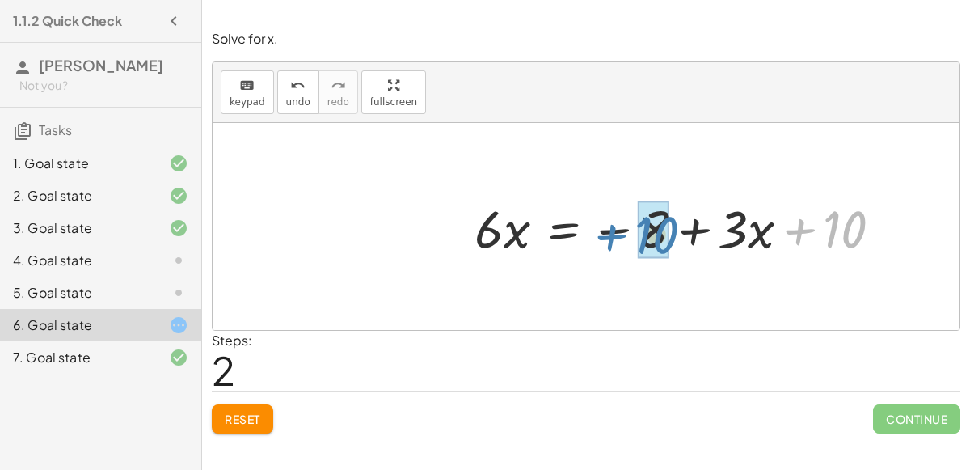
drag, startPoint x: 854, startPoint y: 230, endPoint x: 665, endPoint y: 234, distance: 189.2
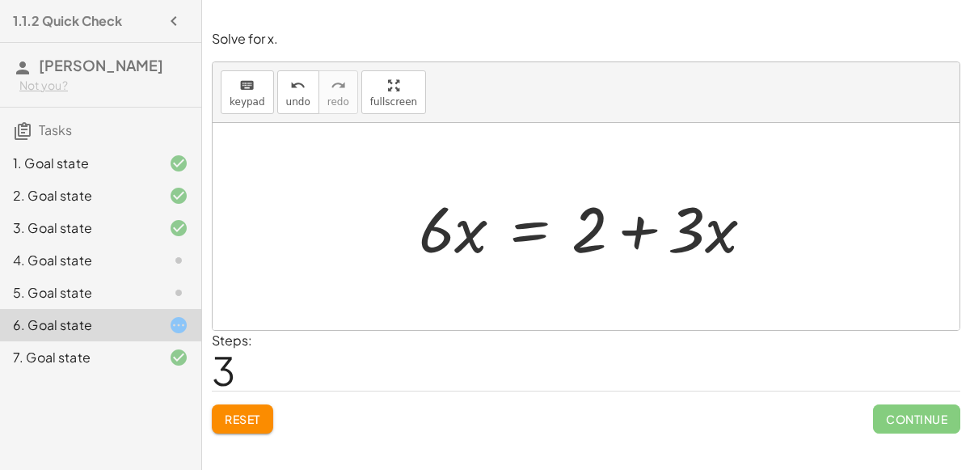
click at [249, 411] on span "Reset" at bounding box center [243, 418] width 36 height 15
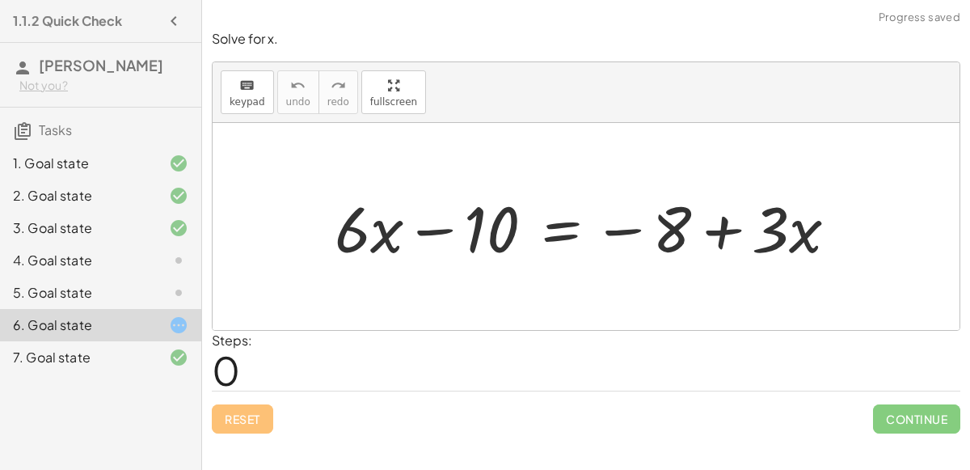
click at [259, 69] on div "keyboard keypad undo undo redo redo fullscreen" at bounding box center [586, 92] width 747 height 61
click at [255, 80] on div "keyboard" at bounding box center [248, 84] width 36 height 19
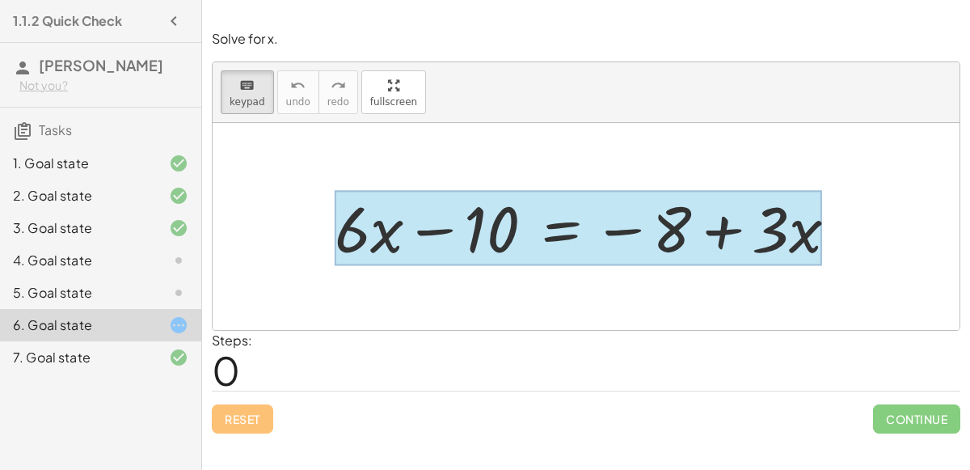
click at [562, 228] on div at bounding box center [578, 228] width 487 height 75
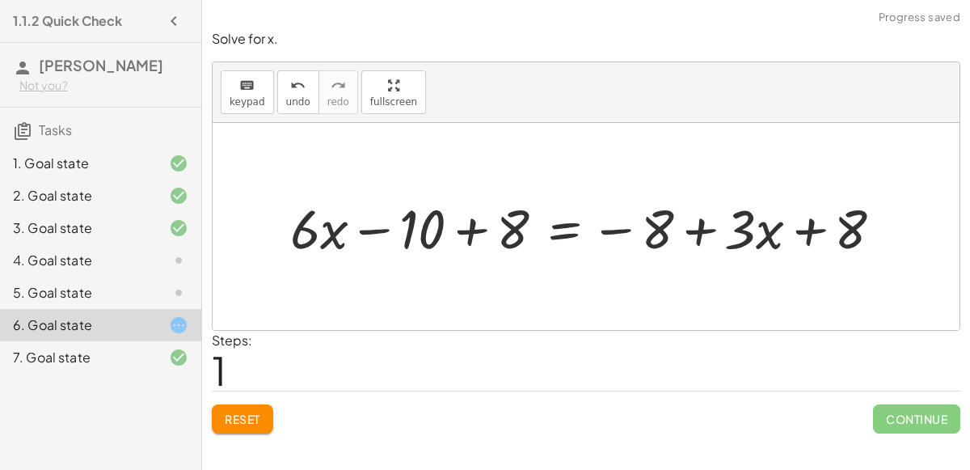
click at [464, 221] on div at bounding box center [592, 226] width 621 height 71
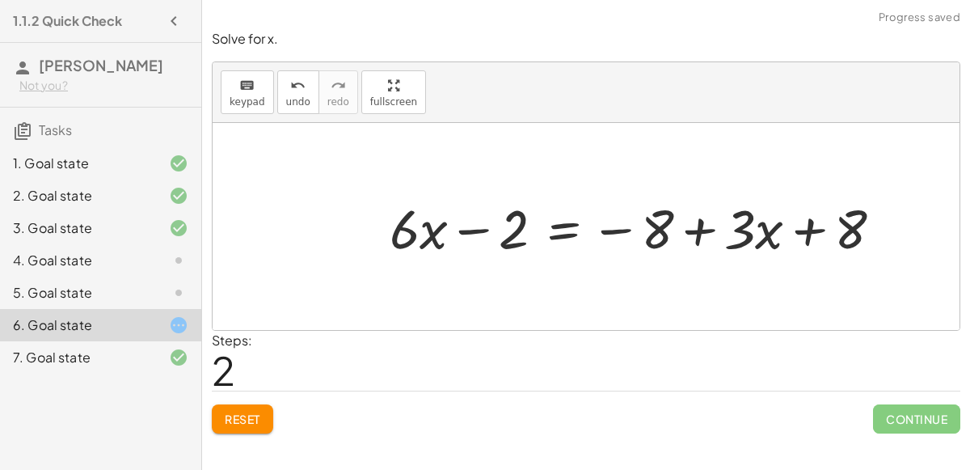
click at [701, 235] on div at bounding box center [641, 226] width 521 height 71
click at [625, 231] on div at bounding box center [641, 226] width 521 height 71
drag, startPoint x: 873, startPoint y: 223, endPoint x: 670, endPoint y: 230, distance: 203.0
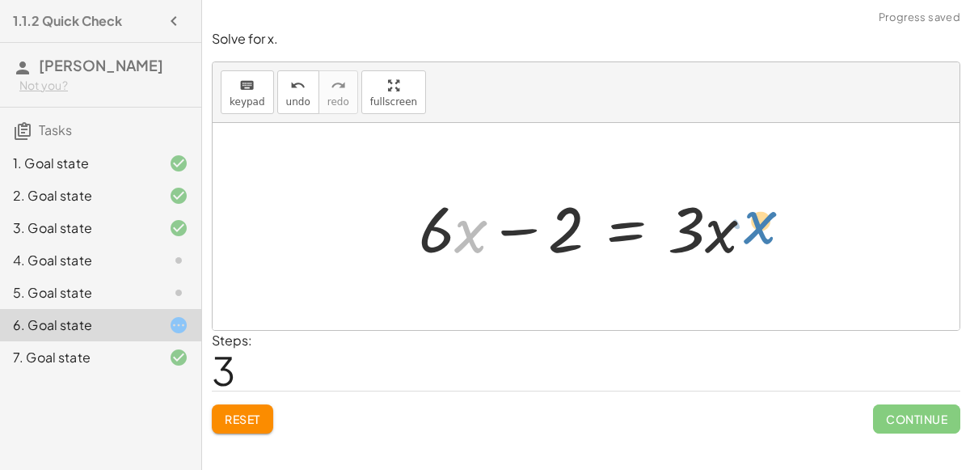
drag, startPoint x: 457, startPoint y: 239, endPoint x: 746, endPoint y: 229, distance: 289.5
click at [746, 229] on div at bounding box center [593, 226] width 364 height 83
click at [259, 98] on span "keypad" at bounding box center [248, 101] width 36 height 11
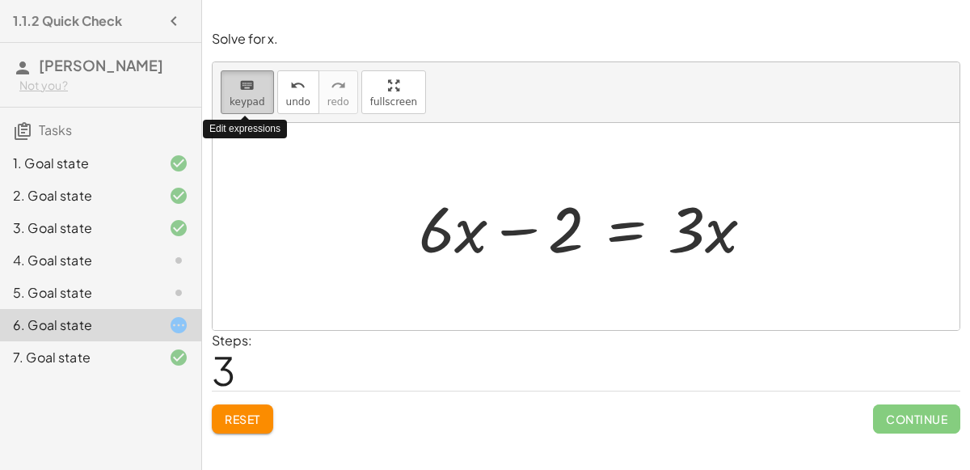
click at [259, 98] on span "keypad" at bounding box center [248, 101] width 36 height 11
click at [246, 419] on span "Reset" at bounding box center [243, 418] width 36 height 15
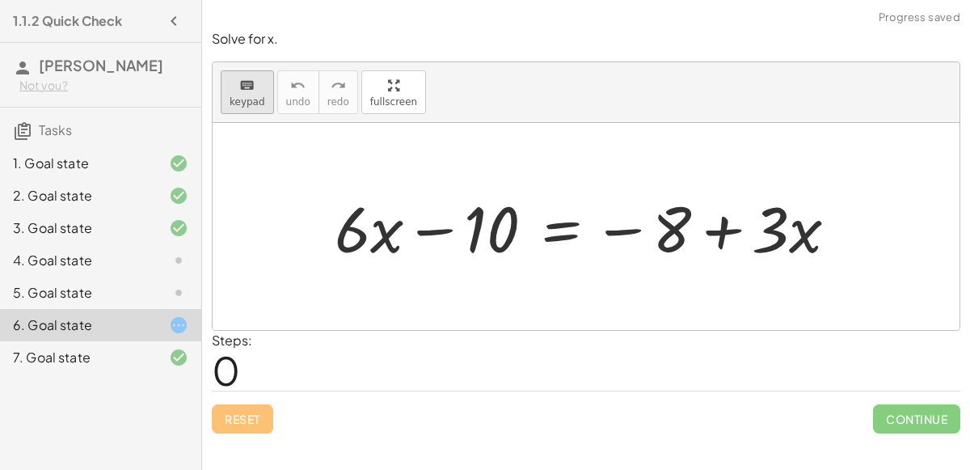
click at [256, 88] on div "keyboard" at bounding box center [248, 84] width 36 height 19
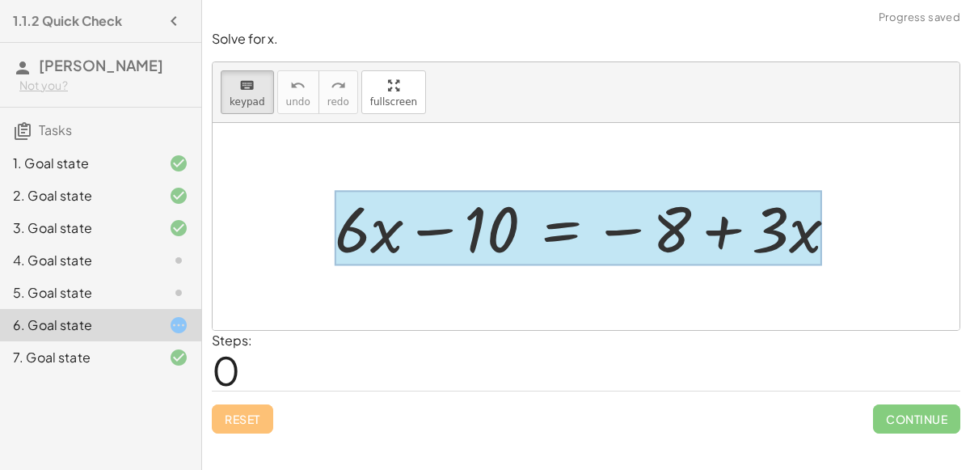
click at [547, 230] on div at bounding box center [578, 228] width 487 height 75
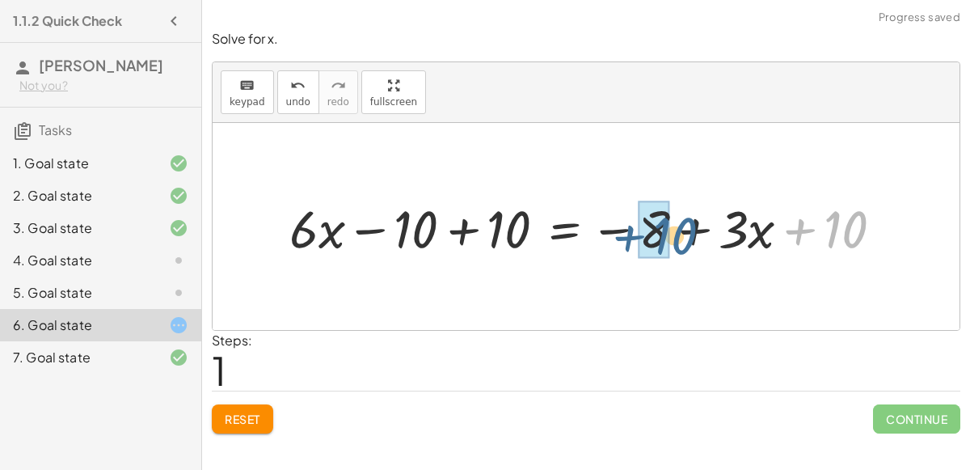
drag, startPoint x: 855, startPoint y: 225, endPoint x: 679, endPoint y: 232, distance: 176.3
click at [679, 232] on div at bounding box center [592, 226] width 622 height 69
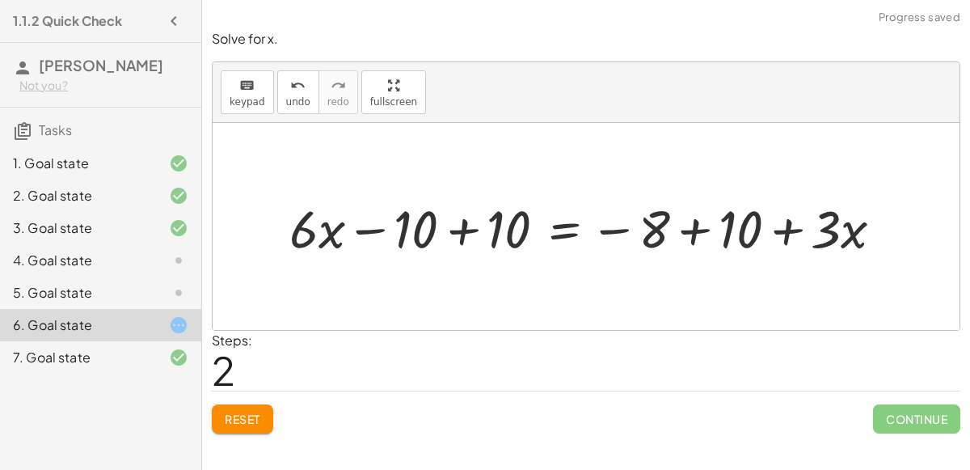
click at [693, 228] on div at bounding box center [592, 226] width 622 height 69
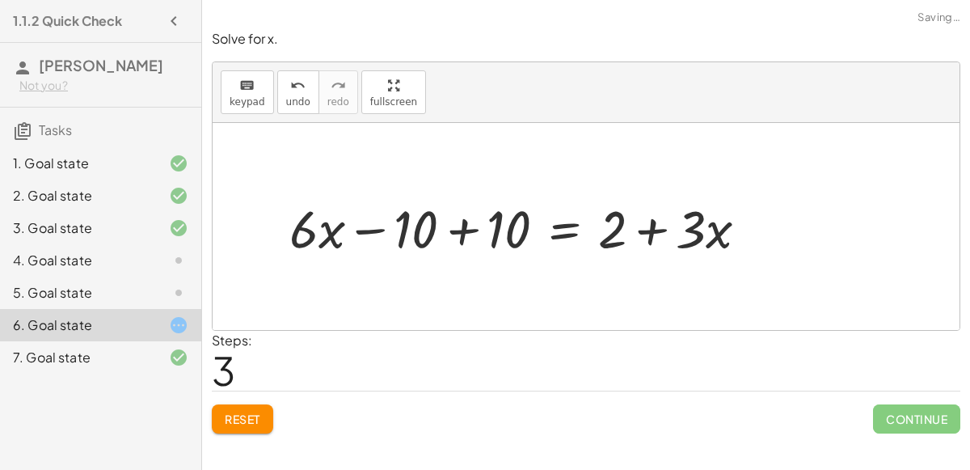
click at [482, 218] on div at bounding box center [524, 226] width 487 height 69
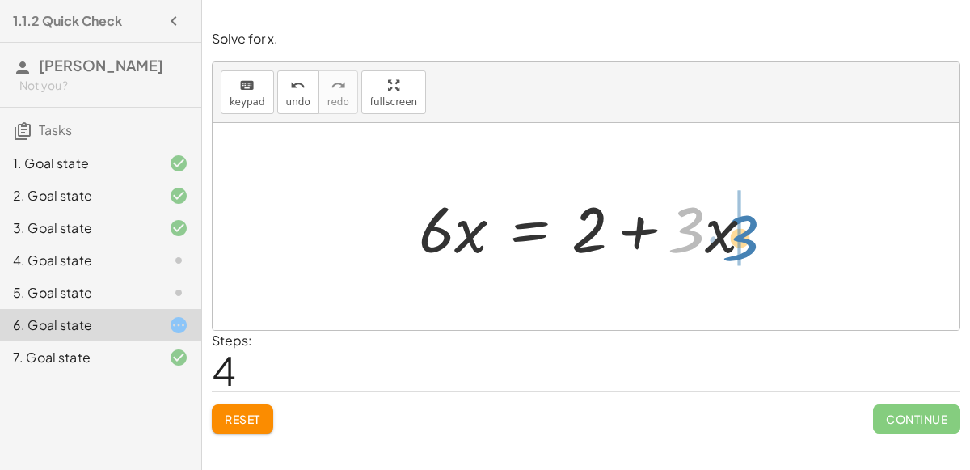
drag, startPoint x: 684, startPoint y: 235, endPoint x: 756, endPoint y: 288, distance: 88.9
click at [756, 288] on div "+ · 6 · x − 10 = − 8 + · 3 · x + · 6 · x − 10 + 10 = − 8 + · 3 · x + 10 + · 6 ·…" at bounding box center [586, 226] width 747 height 207
click at [798, 217] on div at bounding box center [586, 226] width 747 height 207
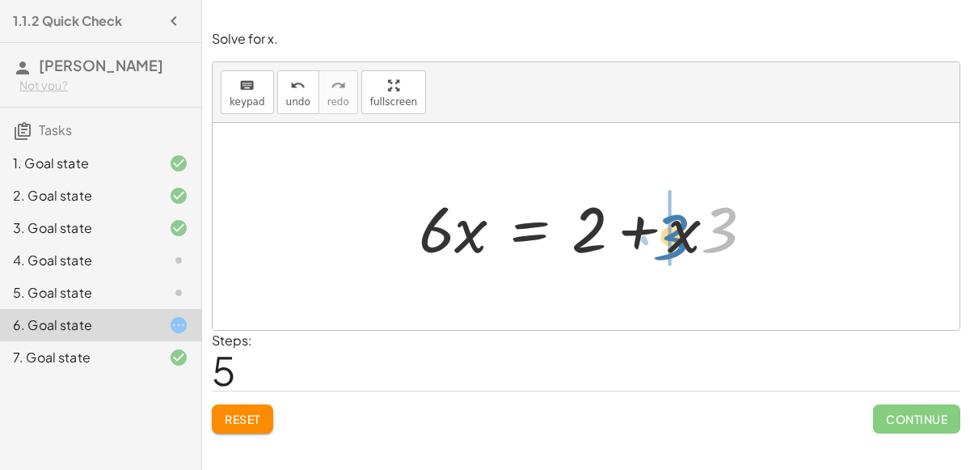
drag, startPoint x: 714, startPoint y: 238, endPoint x: 657, endPoint y: 241, distance: 56.7
click at [657, 241] on div at bounding box center [593, 226] width 364 height 83
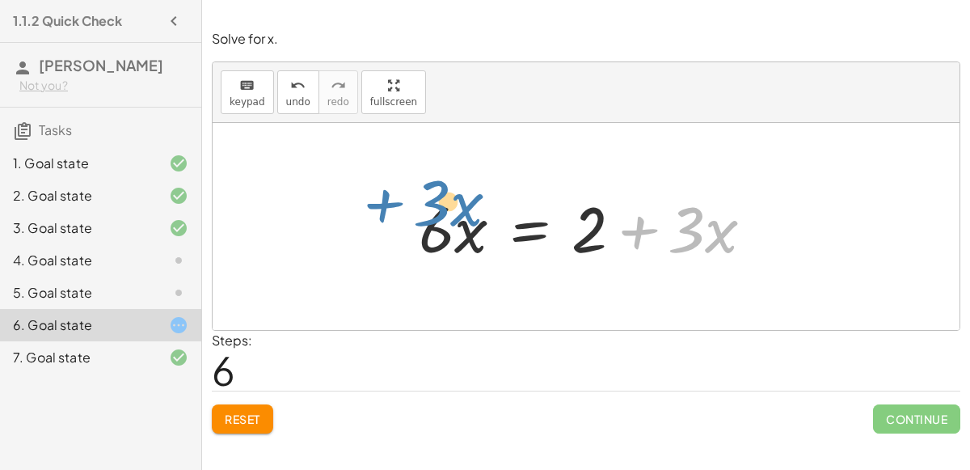
drag, startPoint x: 693, startPoint y: 233, endPoint x: 438, endPoint y: 197, distance: 257.8
click at [438, 197] on div at bounding box center [593, 226] width 364 height 83
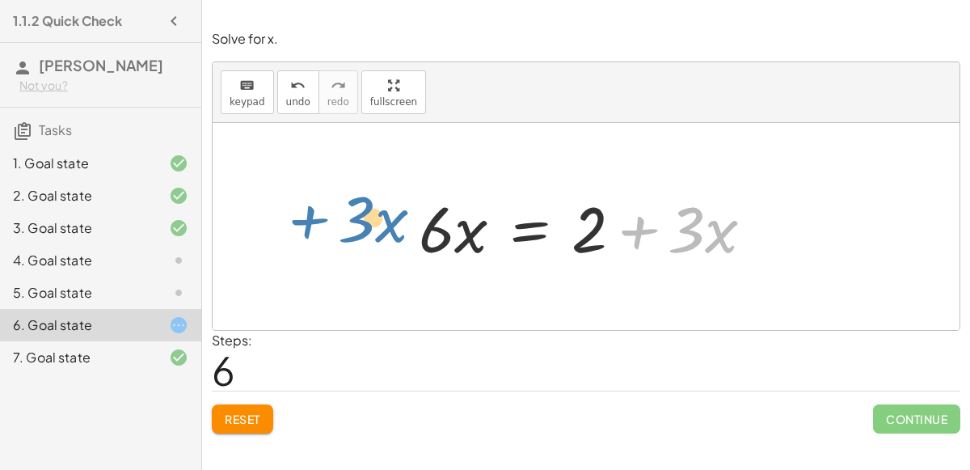
drag, startPoint x: 665, startPoint y: 221, endPoint x: 336, endPoint y: 210, distance: 329.1
click at [336, 210] on div "+ · 6 · x − 10 = − 8 + · 3 · x + · 6 · x − 10 + 10 = − 8 + · 3 · x + 10 + · 6 ·…" at bounding box center [586, 226] width 747 height 207
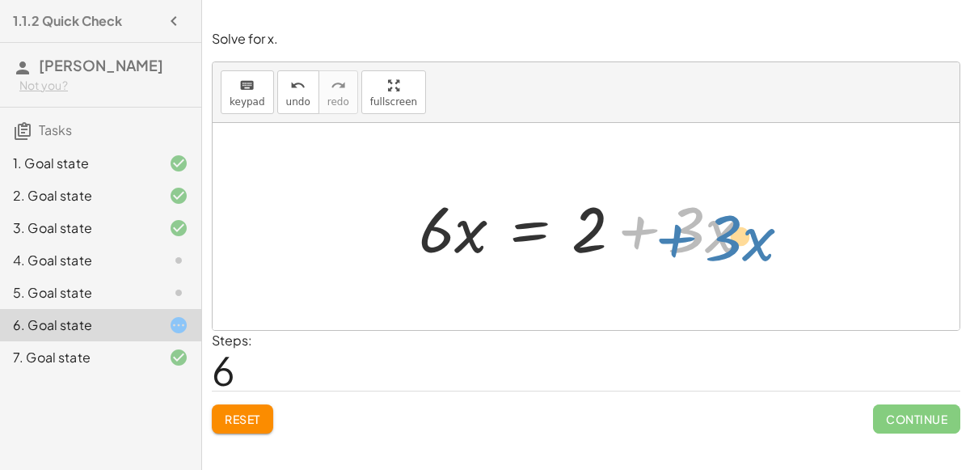
drag, startPoint x: 632, startPoint y: 230, endPoint x: 650, endPoint y: 235, distance: 18.4
click at [650, 235] on div at bounding box center [593, 226] width 364 height 83
click at [247, 412] on span "Reset" at bounding box center [243, 418] width 36 height 15
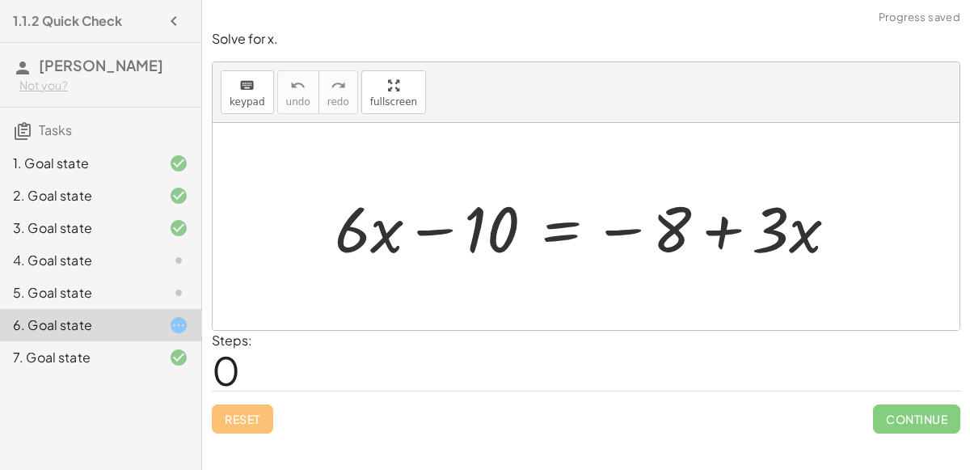
click at [173, 256] on icon at bounding box center [178, 260] width 19 height 19
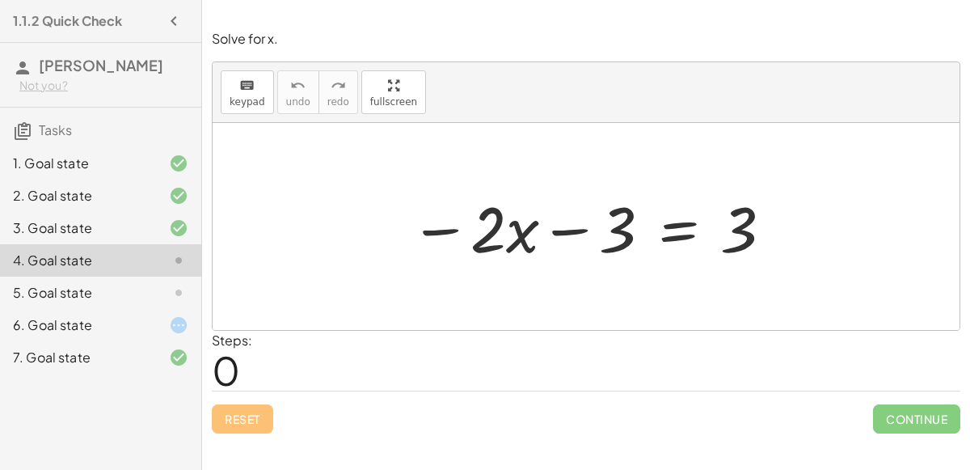
click at [556, 232] on div at bounding box center [592, 226] width 381 height 83
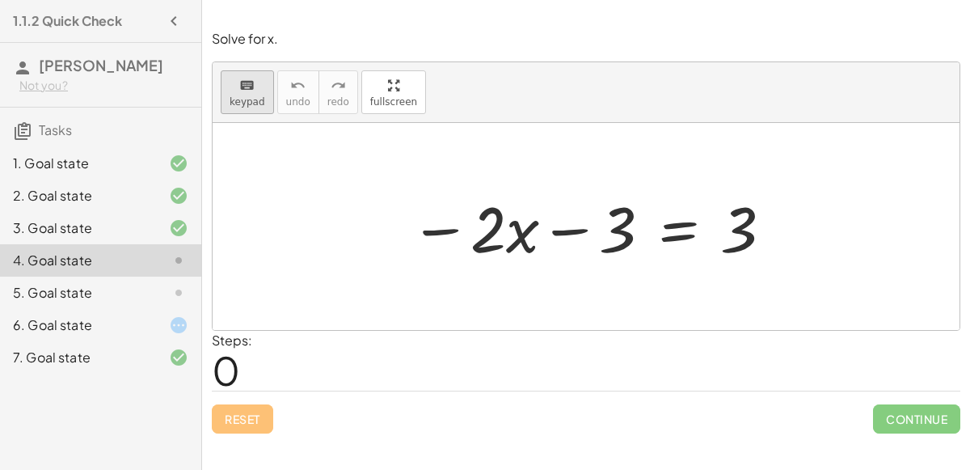
click at [235, 89] on div "keyboard" at bounding box center [248, 84] width 36 height 19
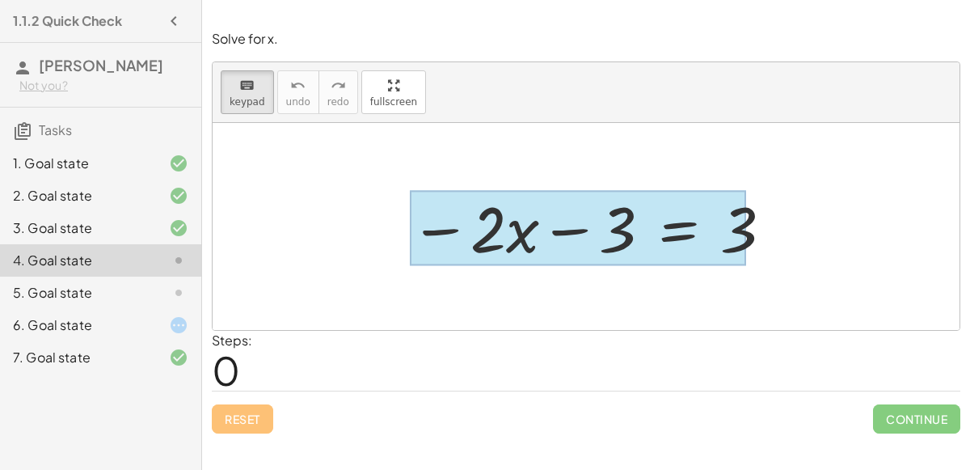
click at [659, 225] on div at bounding box center [578, 228] width 336 height 75
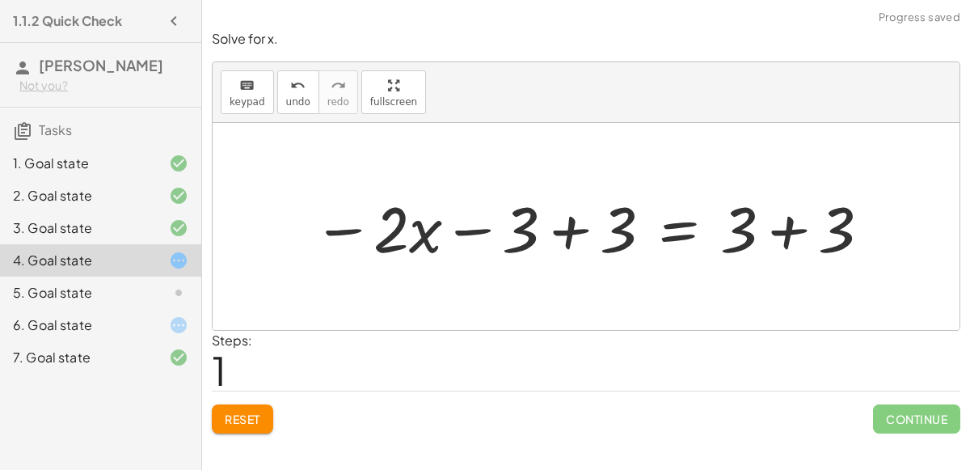
click at [571, 223] on div at bounding box center [592, 226] width 575 height 83
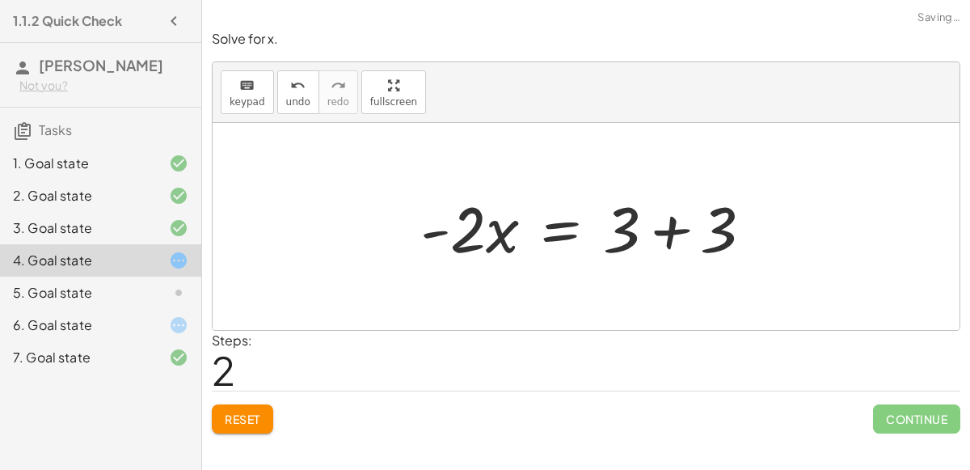
click at [672, 218] on div at bounding box center [592, 226] width 361 height 83
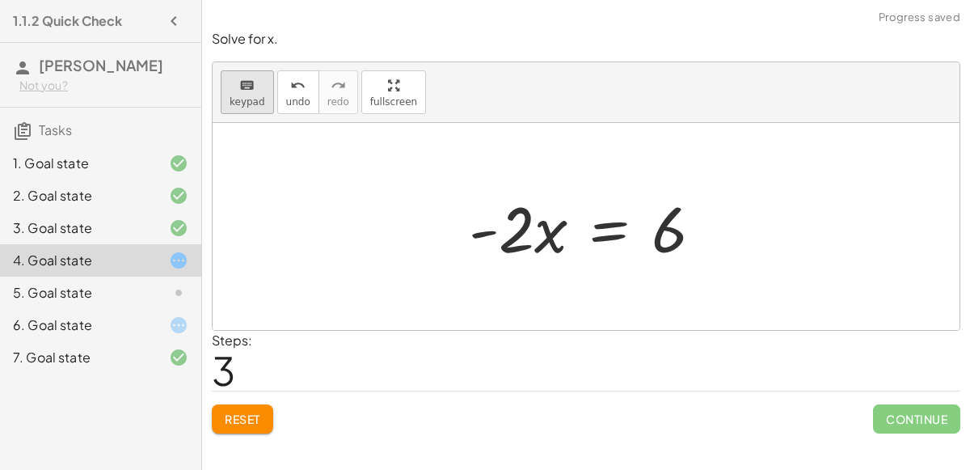
click at [248, 78] on icon "keyboard" at bounding box center [246, 85] width 15 height 19
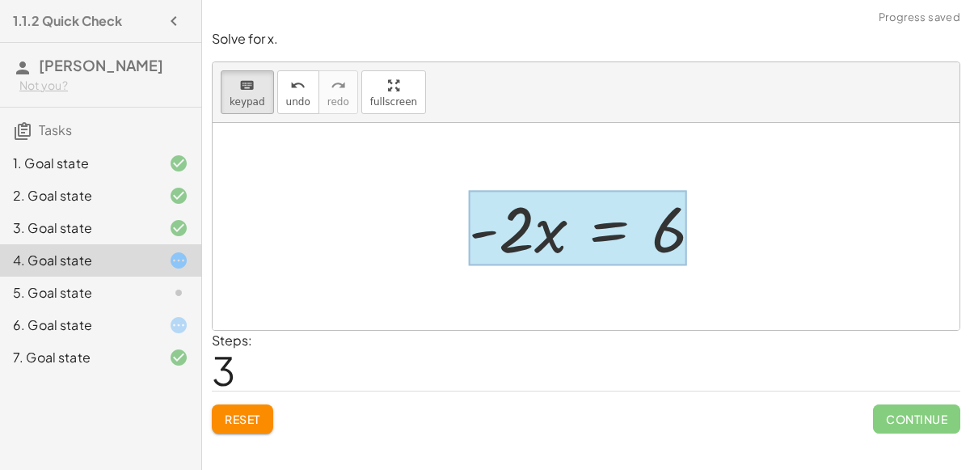
click at [586, 233] on div at bounding box center [578, 228] width 218 height 75
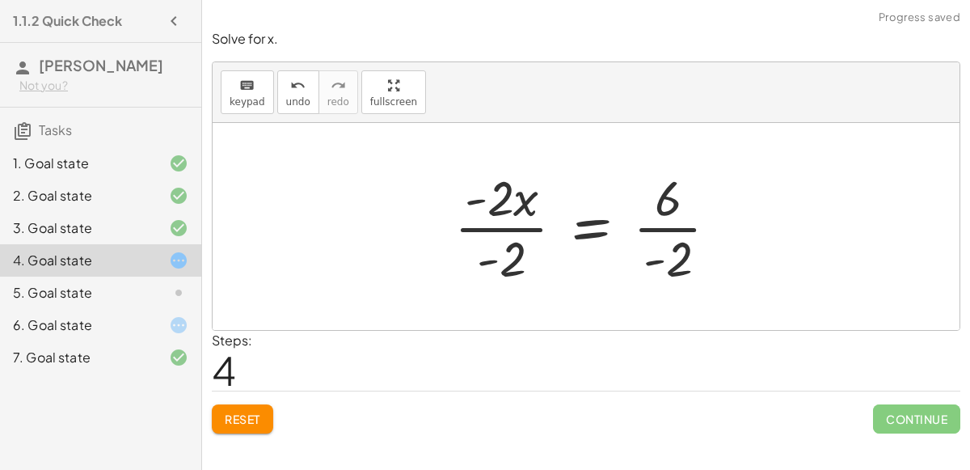
click at [487, 229] on div at bounding box center [592, 226] width 293 height 124
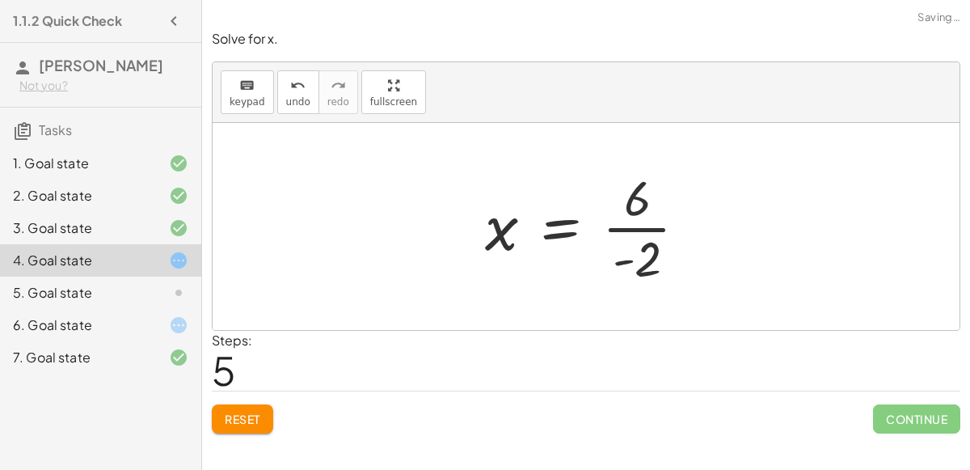
click at [668, 228] on div at bounding box center [592, 226] width 231 height 124
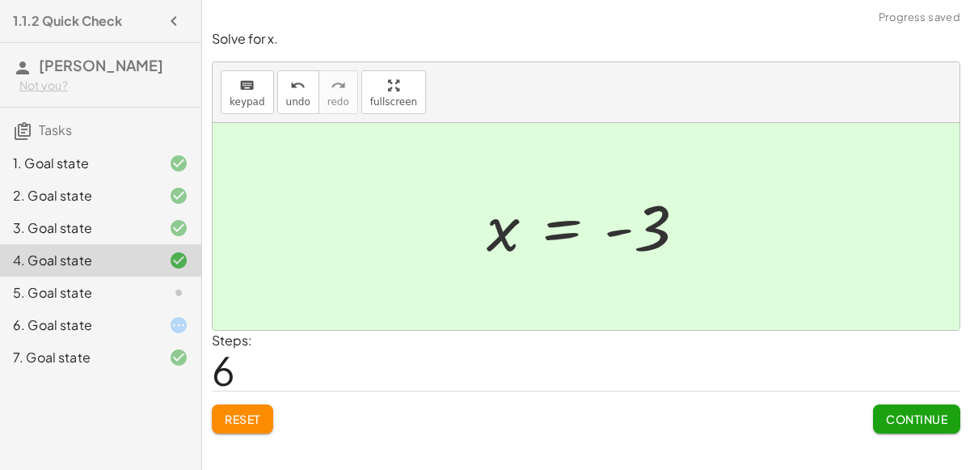
click at [145, 284] on div at bounding box center [165, 292] width 45 height 19
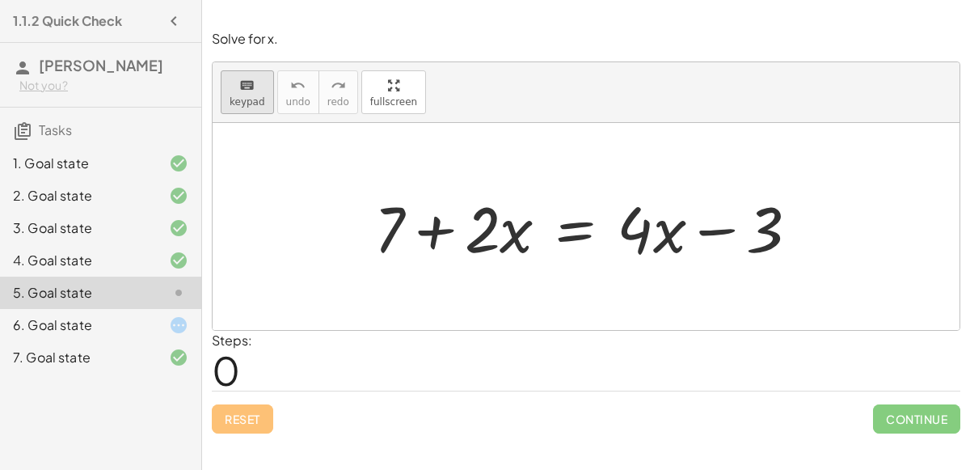
click at [247, 76] on icon "keyboard" at bounding box center [246, 85] width 15 height 19
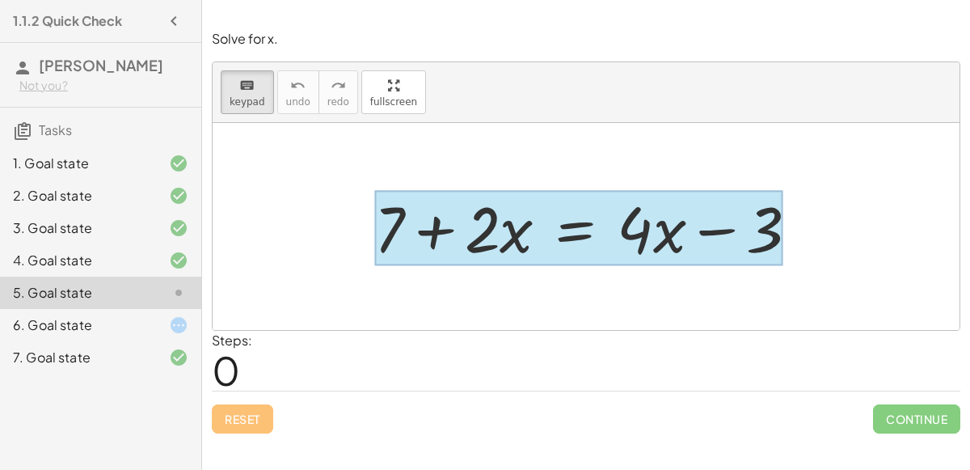
click at [573, 227] on div at bounding box center [578, 228] width 409 height 75
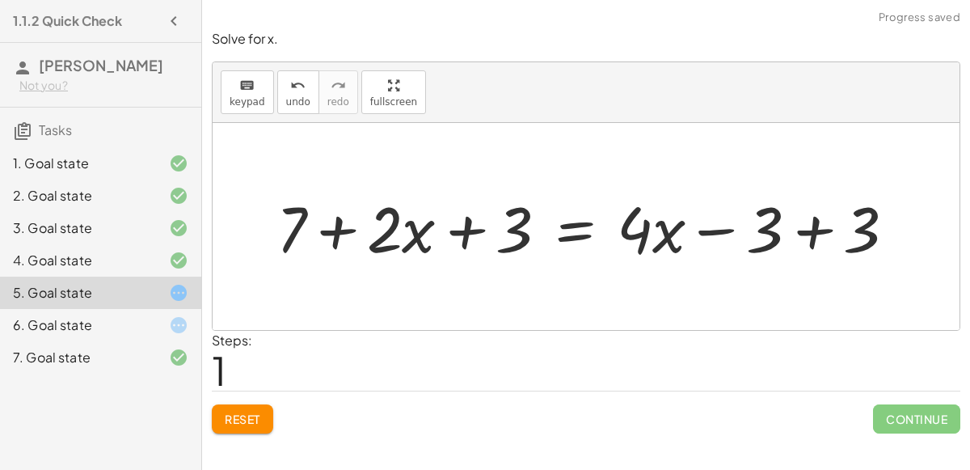
click at [807, 219] on div at bounding box center [592, 226] width 648 height 83
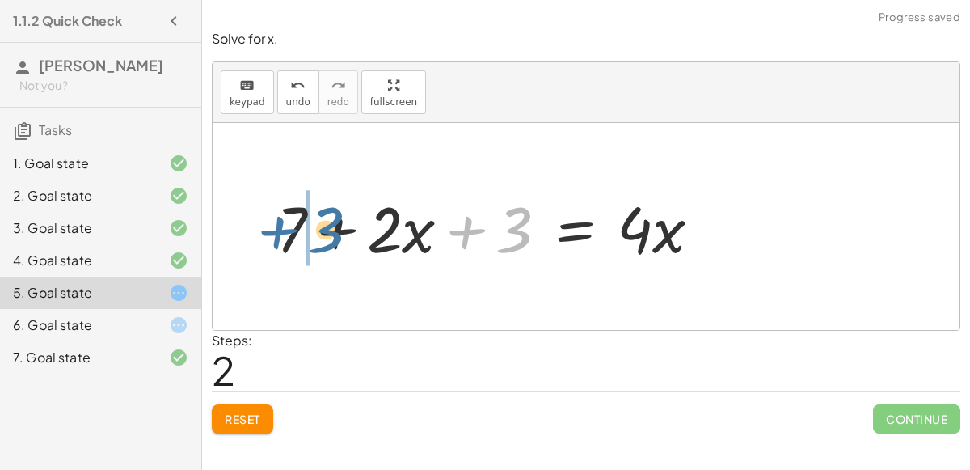
drag, startPoint x: 471, startPoint y: 224, endPoint x: 282, endPoint y: 224, distance: 189.1
click at [282, 224] on div at bounding box center [494, 226] width 453 height 83
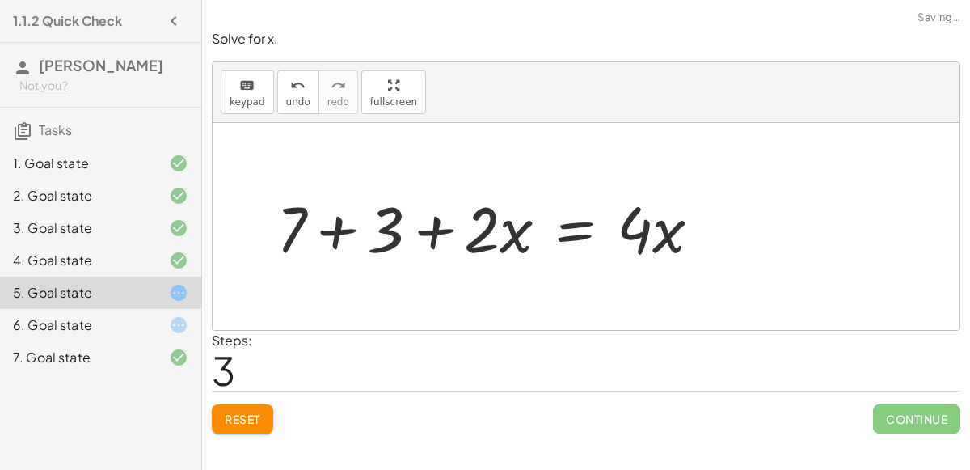
click at [326, 230] on div at bounding box center [494, 226] width 453 height 83
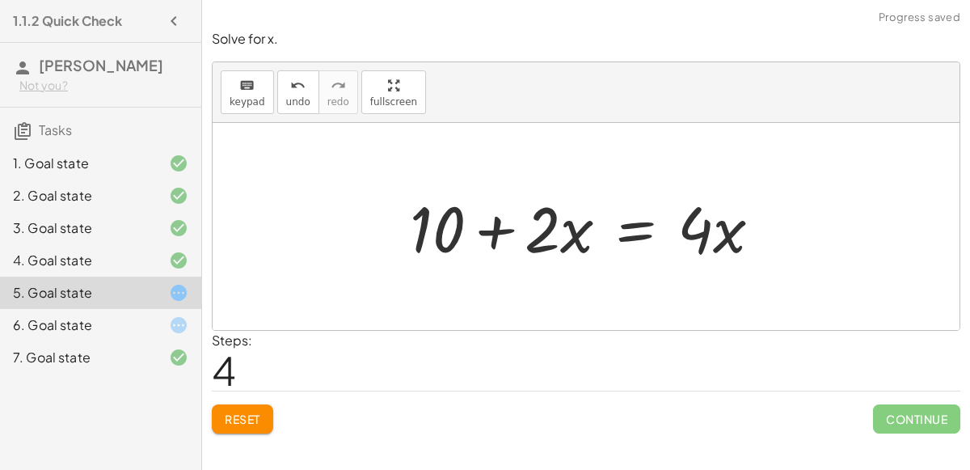
click at [495, 232] on div at bounding box center [592, 226] width 381 height 83
click at [227, 110] on button "keyboard keypad" at bounding box center [247, 92] width 53 height 44
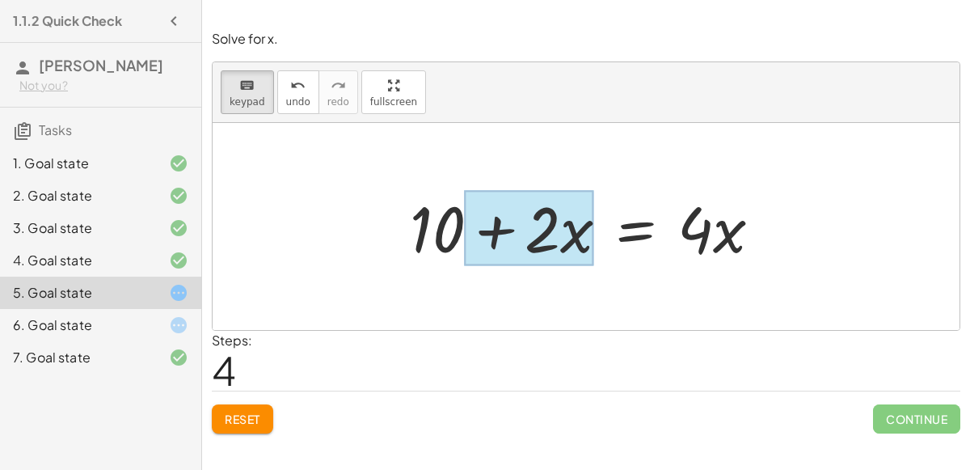
click at [574, 229] on div at bounding box center [529, 228] width 129 height 75
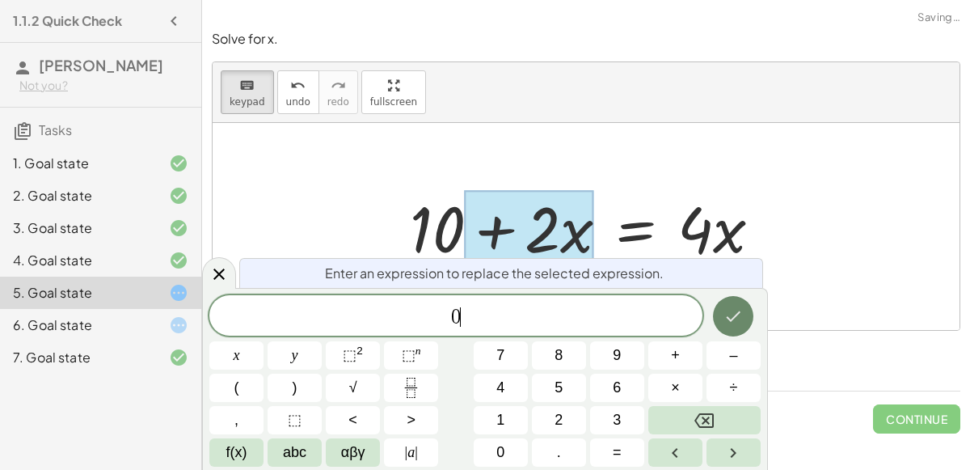
click at [737, 321] on icon "Done" at bounding box center [732, 315] width 19 height 19
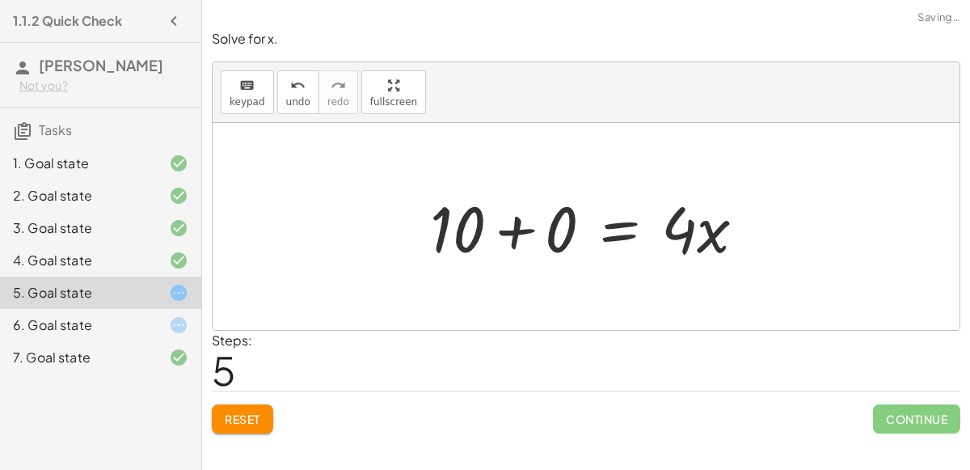
click at [532, 228] on div at bounding box center [594, 226] width 344 height 83
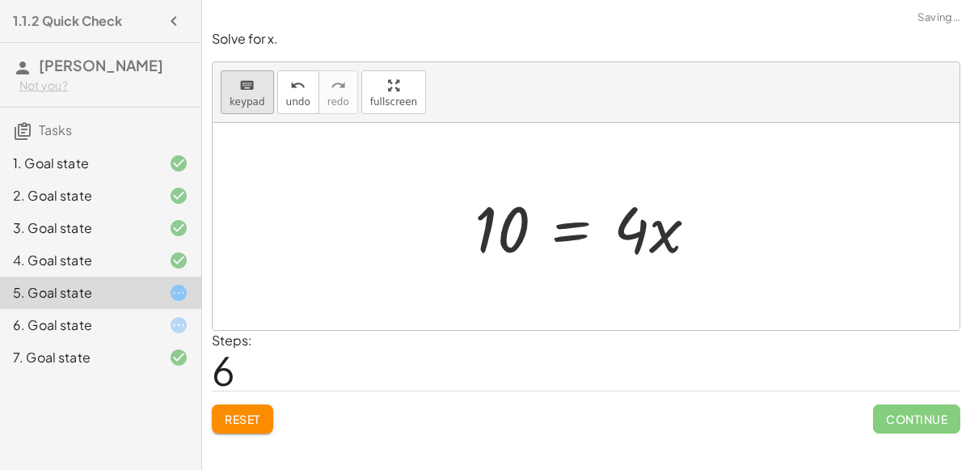
click at [250, 82] on icon "keyboard" at bounding box center [246, 85] width 15 height 19
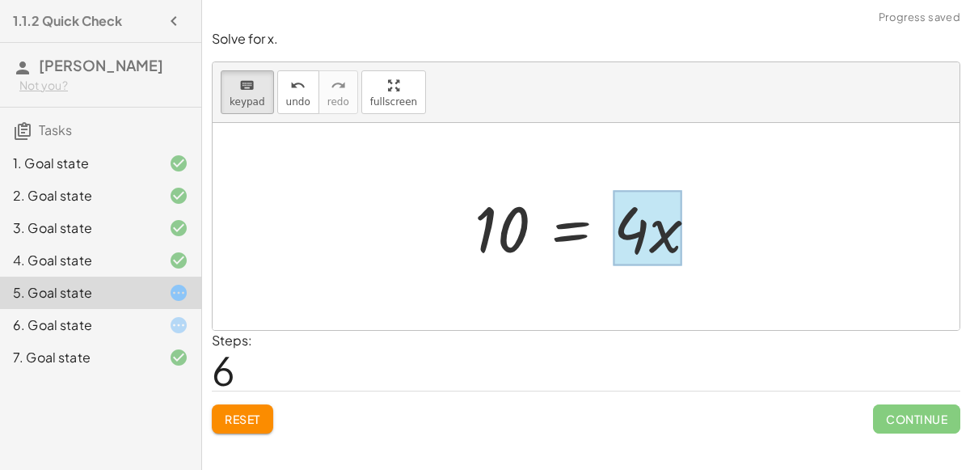
click at [653, 228] on div at bounding box center [647, 228] width 69 height 75
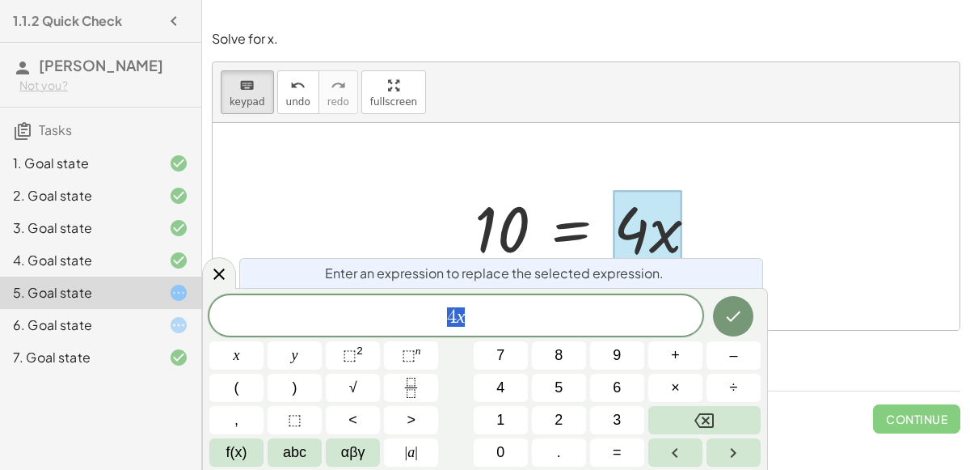
click at [469, 318] on span "4 x" at bounding box center [455, 316] width 493 height 23
click at [453, 316] on span "4" at bounding box center [452, 316] width 10 height 19
click at [436, 316] on span "4 ​ x" at bounding box center [455, 316] width 493 height 23
click at [457, 316] on var "x" at bounding box center [461, 315] width 9 height 21
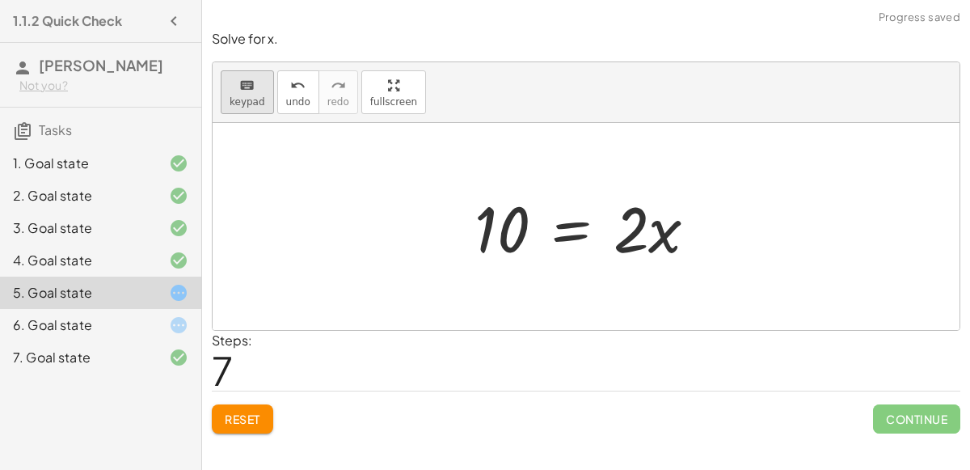
click at [239, 110] on button "keyboard keypad" at bounding box center [247, 92] width 53 height 44
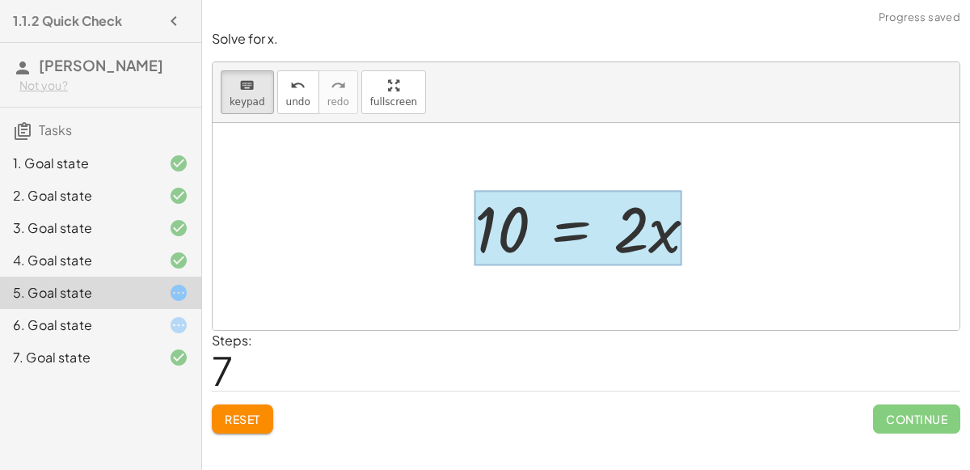
click at [548, 232] on div at bounding box center [578, 228] width 208 height 75
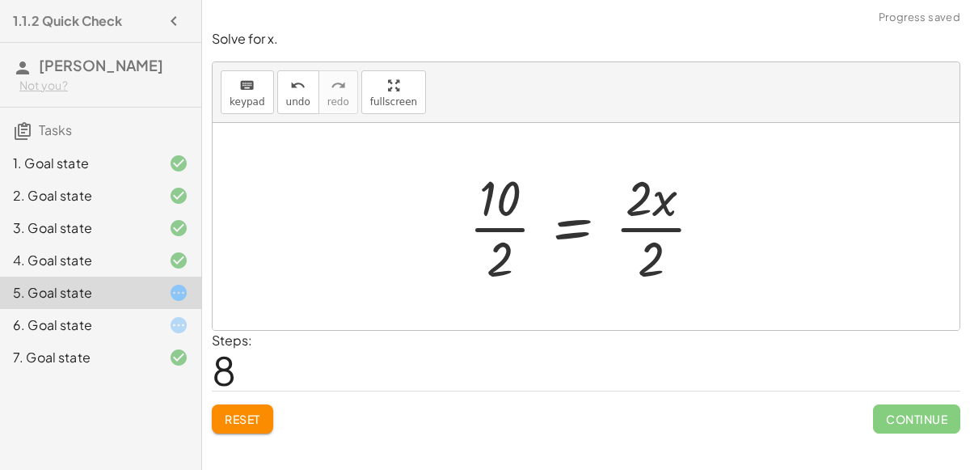
click at [662, 221] on div at bounding box center [592, 226] width 263 height 124
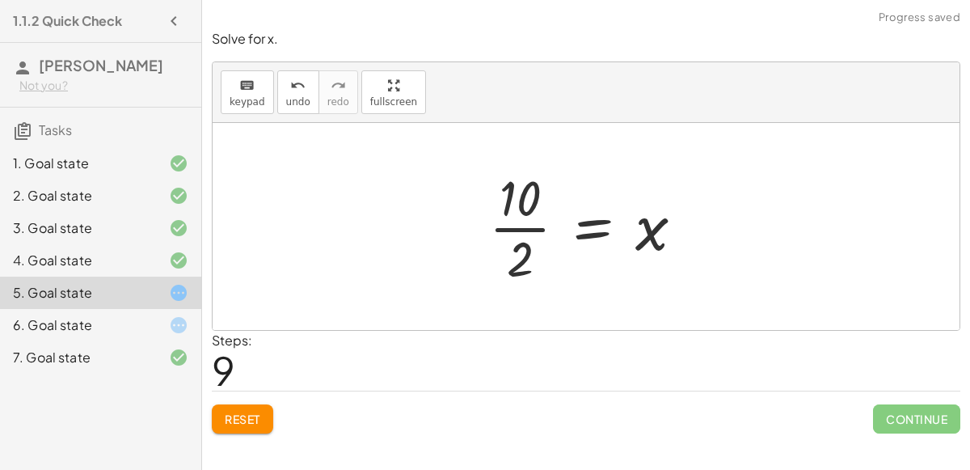
click at [509, 222] on div at bounding box center [593, 226] width 224 height 124
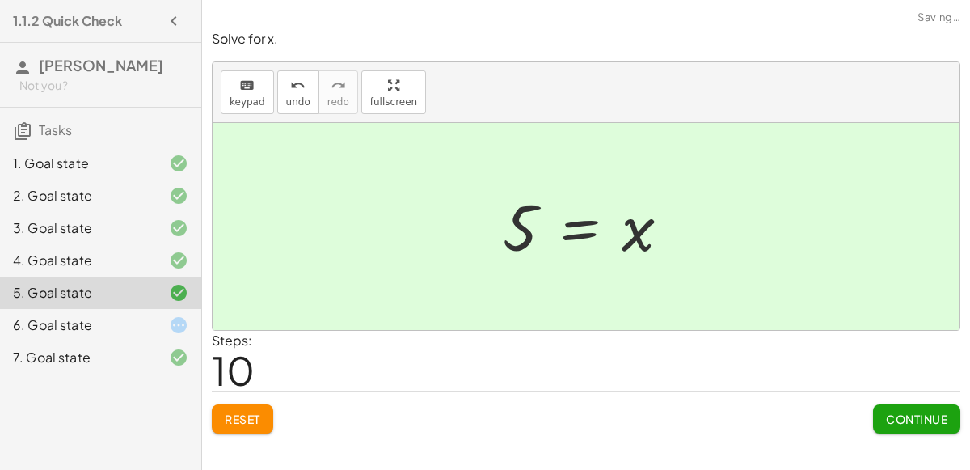
click at [152, 319] on div at bounding box center [165, 324] width 45 height 19
